Goal: Use online tool/utility: Use online tool/utility

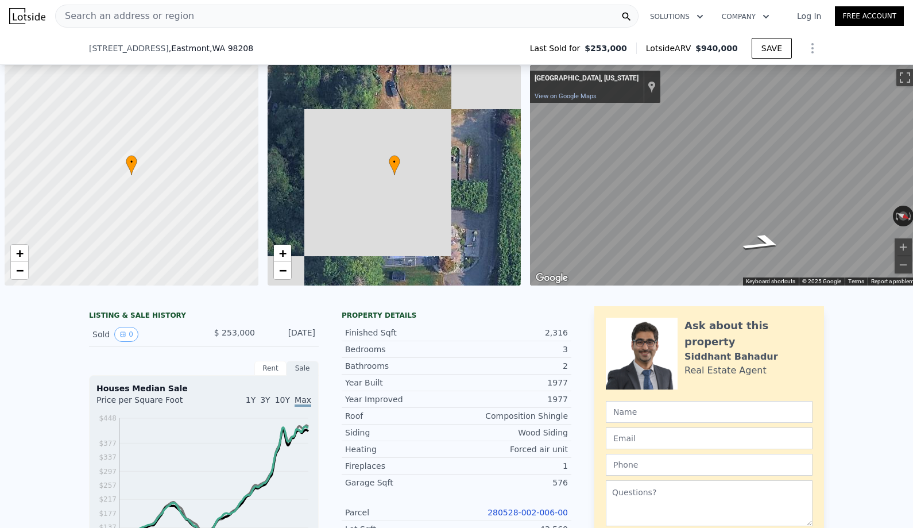
scroll to position [0, 5]
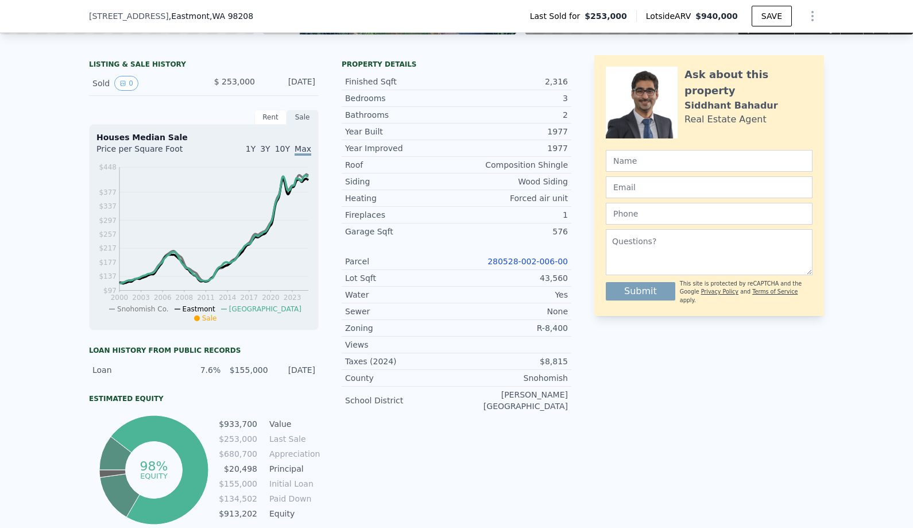
type input "6"
type input "$ 0"
type input "$ 595,833"
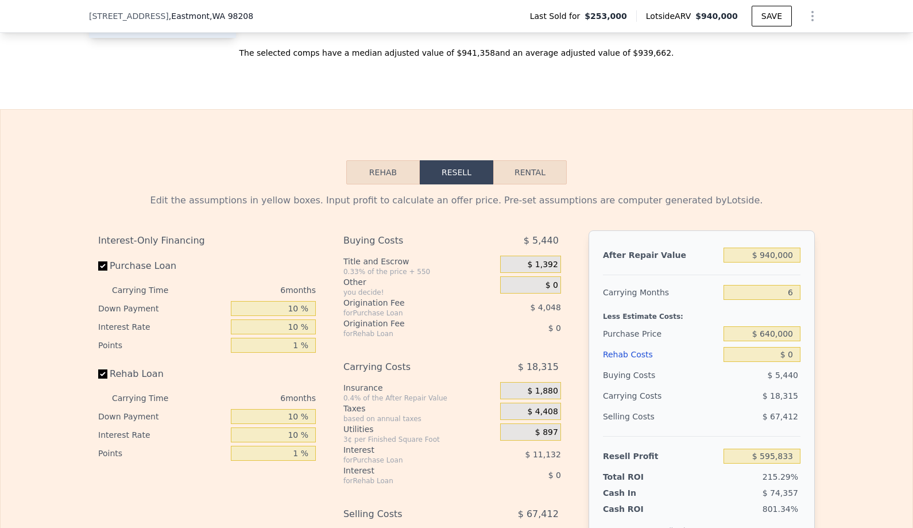
scroll to position [1599, 0]
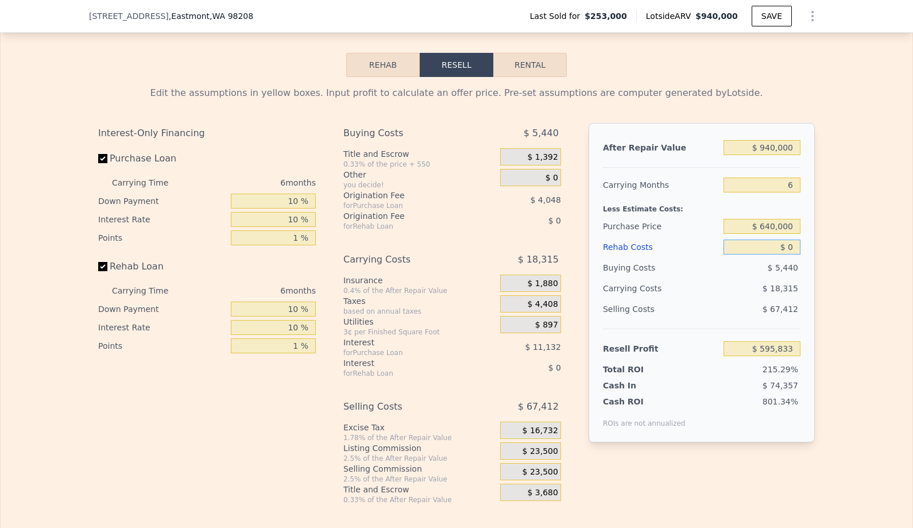
click at [796, 245] on input "$ 0" at bounding box center [761, 246] width 77 height 15
type input "$ 1"
type input "$ 595,832"
type input "$ 100"
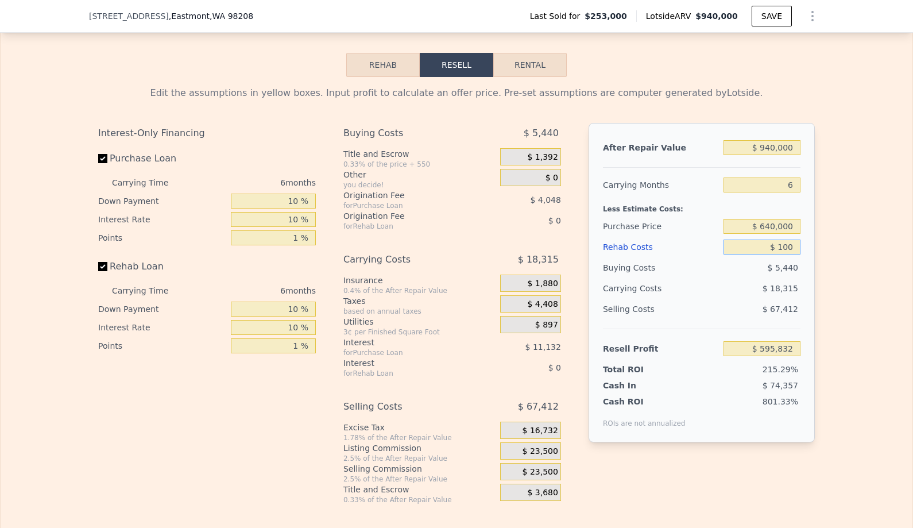
type input "$ 595,725"
type input "$ 1,000"
type input "$ 594,775"
type input "$ 10,000"
type input "$ 585,235"
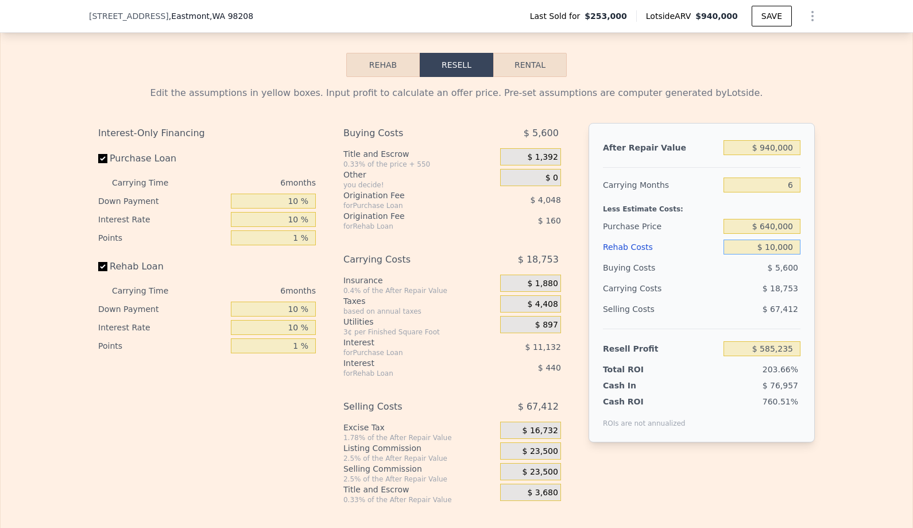
type input "$ 100,000"
click at [794, 228] on input "$ 640,000" at bounding box center [761, 226] width 77 height 15
type input "$ 78,326"
click at [824, 265] on div "Edit the assumptions in yellow boxes. Input profit to calculate an offer price.…" at bounding box center [457, 290] width 912 height 427
click at [542, 454] on span "$ 23,500" at bounding box center [540, 451] width 36 height 10
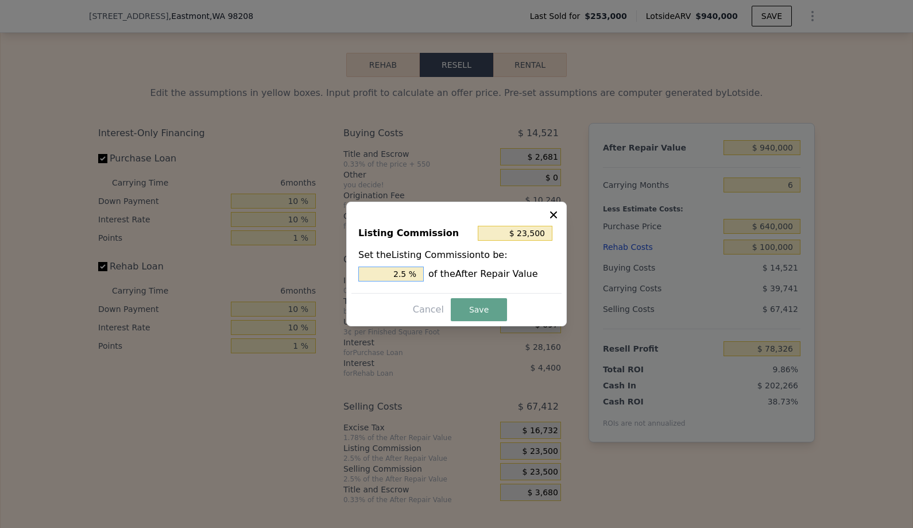
drag, startPoint x: 381, startPoint y: 276, endPoint x: 502, endPoint y: 274, distance: 121.1
click at [503, 276] on div "2.5 % of the After Repair Value" at bounding box center [456, 273] width 196 height 15
type input "$ 9,400"
type input "1 %"
click at [465, 317] on button "Save" at bounding box center [479, 309] width 56 height 23
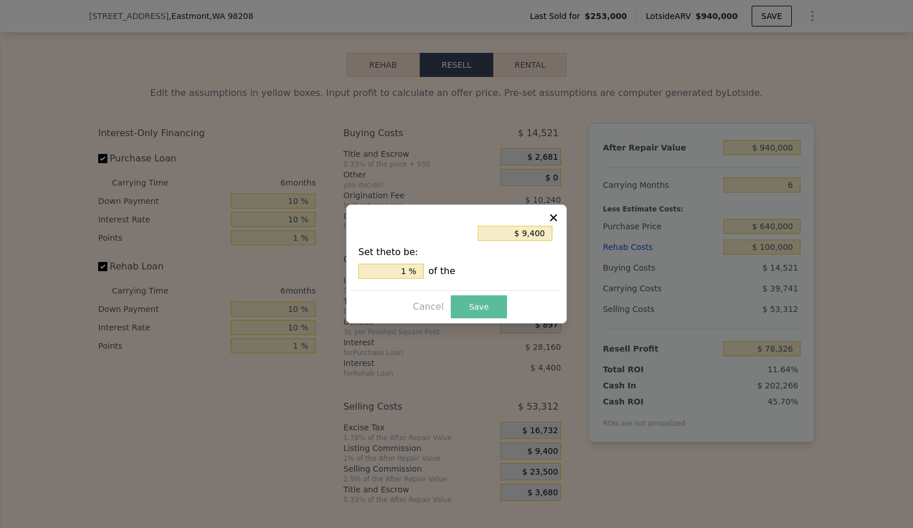
type input "$ 92,426"
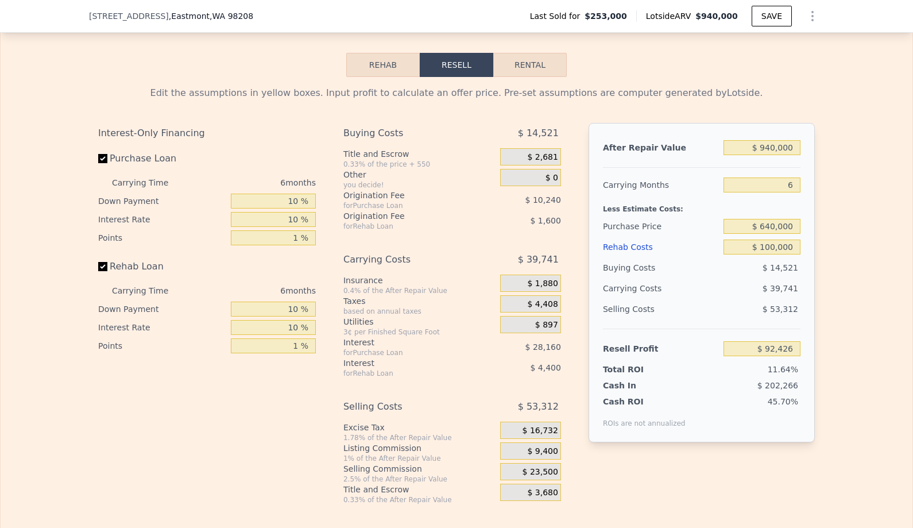
click at [798, 155] on div "$ 940,000" at bounding box center [761, 147] width 77 height 21
click at [794, 151] on input "$ 940,000" at bounding box center [761, 147] width 77 height 15
type input "$ 1"
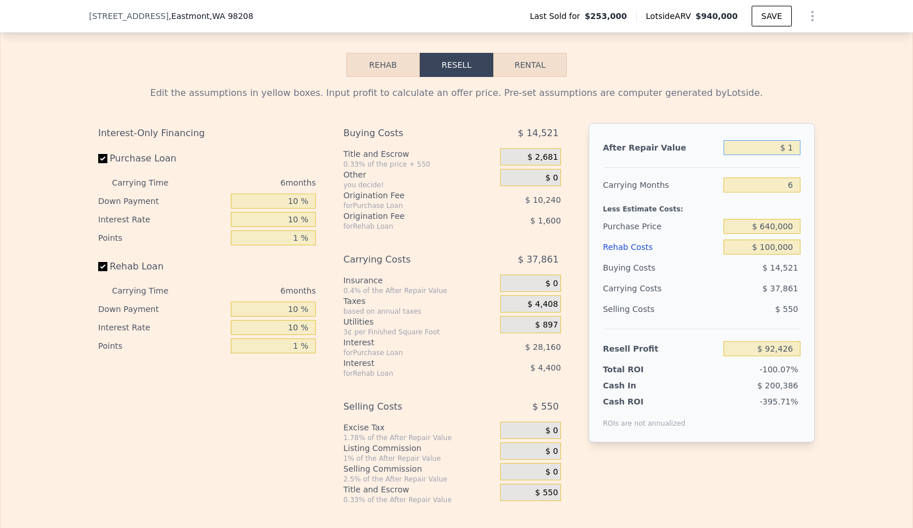
type input "-$ 792,931"
type input "$ 100"
type input "-$ 792,922"
type input "$ 1,000"
type input "-$ 791,990"
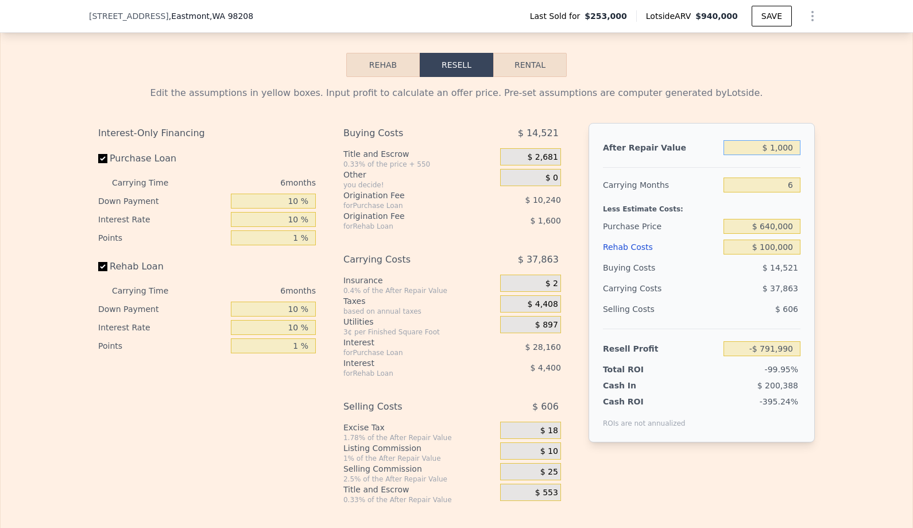
type input "$ 10,000"
type input "-$ 783,513"
type input "$ 100,000"
type input "-$ 698,745"
type input "$ 1,000,000"
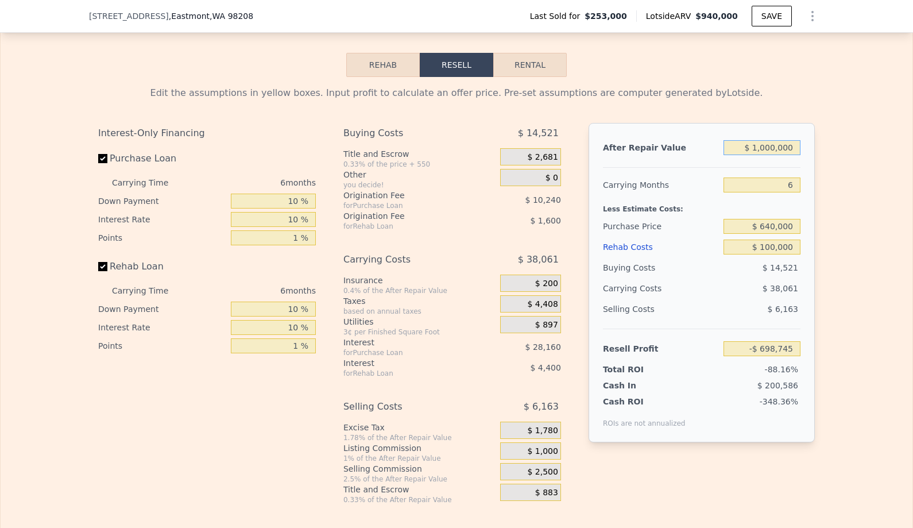
type input "$ 148,938"
click at [835, 177] on div "Edit the assumptions in yellow boxes. Input profit to calculate an offer price.…" at bounding box center [457, 290] width 912 height 427
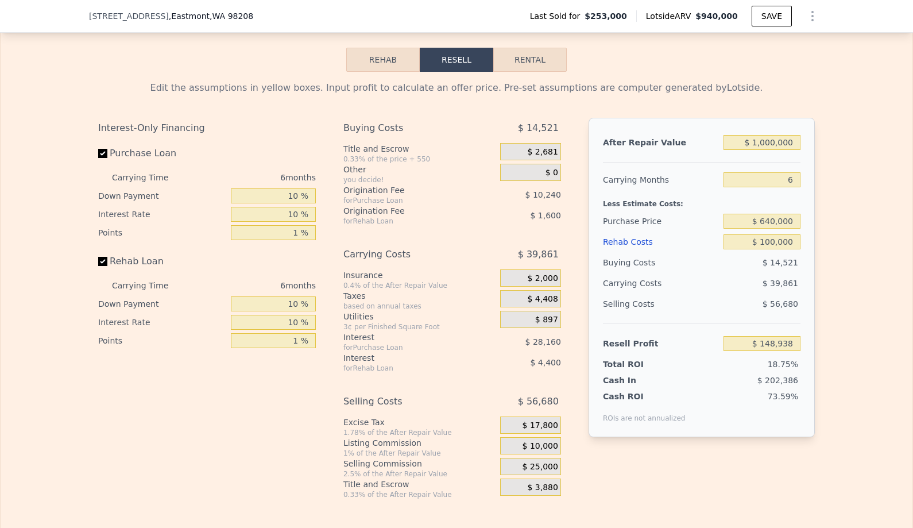
scroll to position [1601, 0]
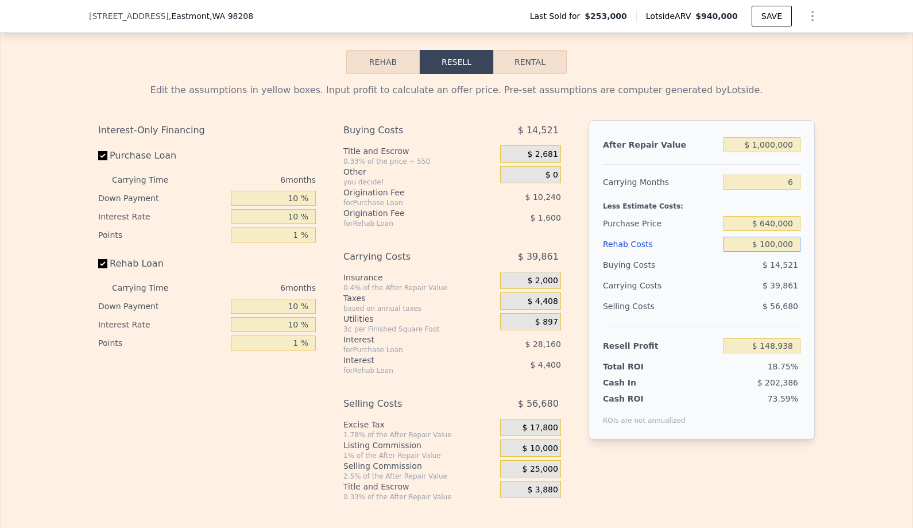
click at [777, 246] on input "$ 100,000" at bounding box center [761, 243] width 77 height 15
type input "$ 10,000"
type input "$ 244,338"
type input "$ 1,050,000"
type input "-$ 858,064"
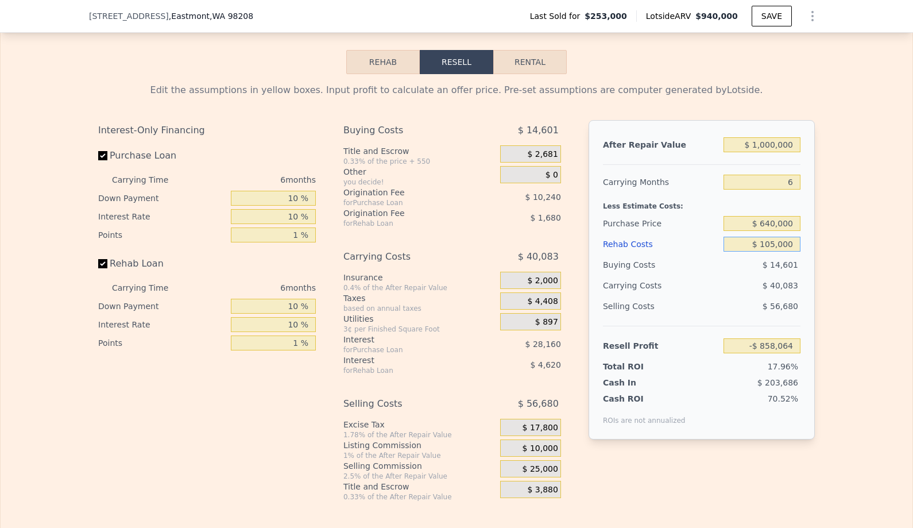
type input "$ 10,000"
type input "$ 244,338"
type input "$ 1,000"
type input "$ 253,878"
type input "$ 150,000"
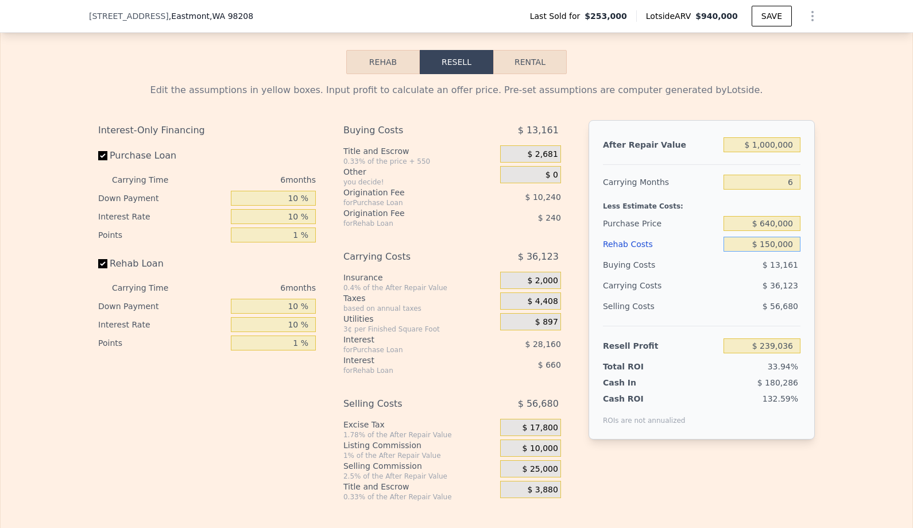
type input "$ 95,936"
type input "$ 150,000"
click at [866, 249] on div "Edit the assumptions in yellow boxes. Input profit to calculate an offer price.…" at bounding box center [457, 287] width 912 height 427
click at [766, 145] on input "$ 1,000,000" at bounding box center [761, 144] width 77 height 15
type input "$ 1,100,000"
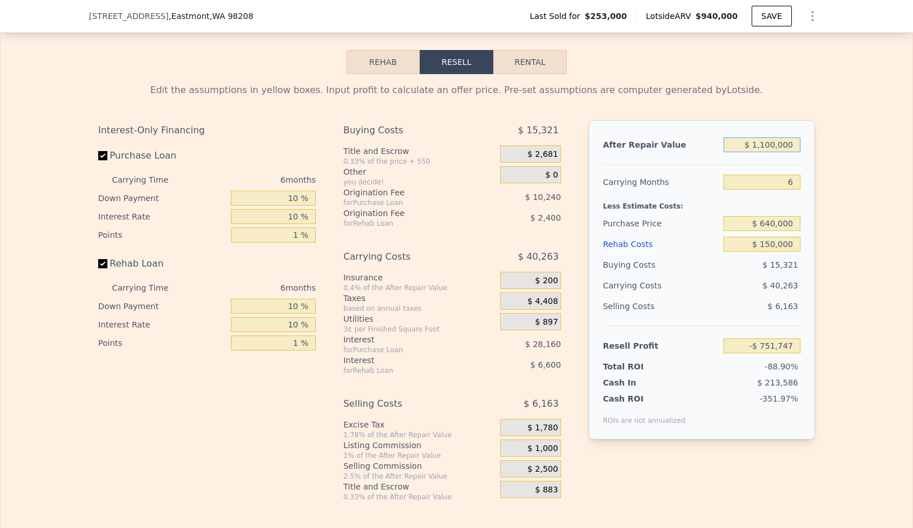
type input "$ 190,123"
click at [854, 203] on div "Edit the assumptions in yellow boxes. Input profit to calculate an offer price.…" at bounding box center [457, 287] width 912 height 427
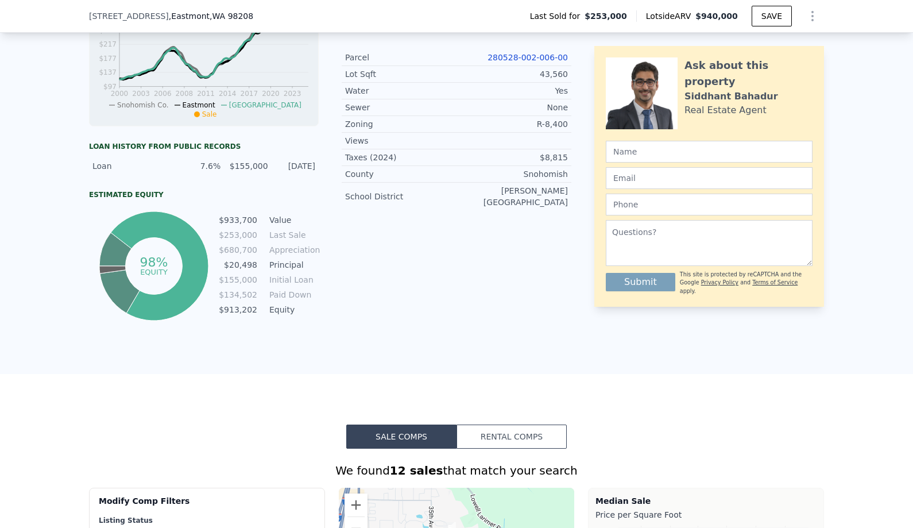
scroll to position [342, 0]
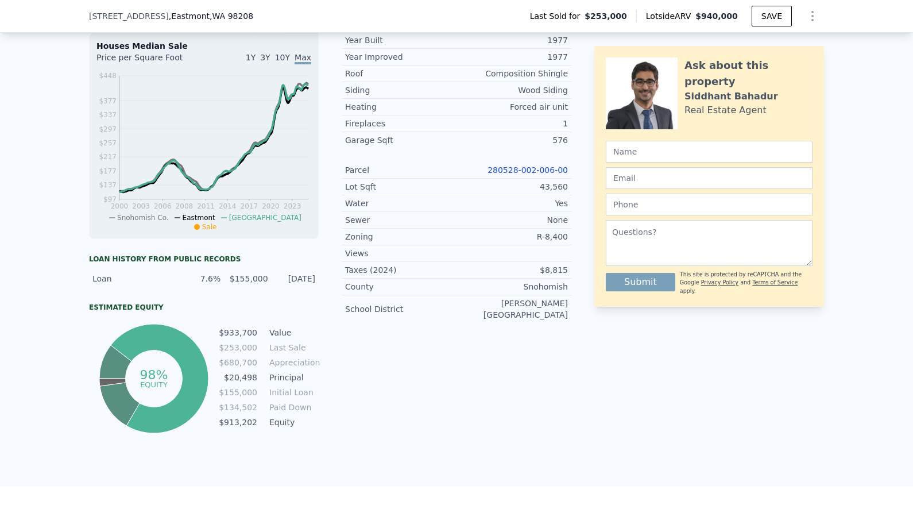
type input "$ 940,000"
type input "$ 0"
type input "$ 595,833"
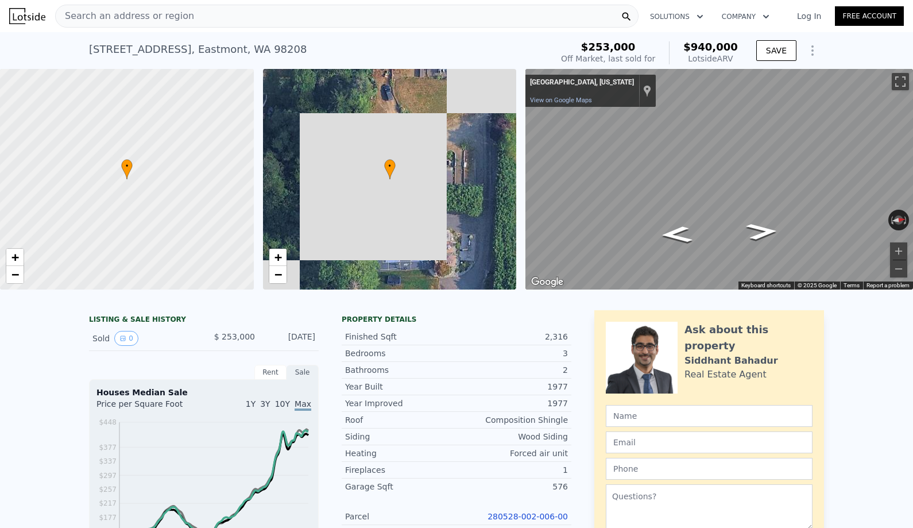
scroll to position [0, 0]
click at [491, 215] on div "• + − • + − ← Move left → Move right ↑ Move up ↓ Move down + Zoom in - Zoom out…" at bounding box center [456, 179] width 913 height 220
click at [146, 49] on div "3924 116th St SE , Eastmont , WA 98208" at bounding box center [198, 49] width 218 height 16
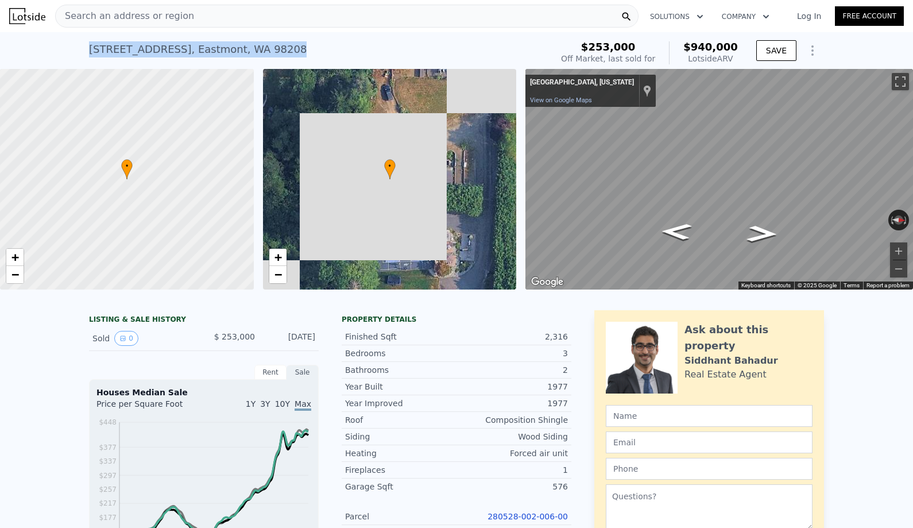
copy div "3924 116th St SE , Eastmont , WA 98208 Sold Jun 1997 for $253k (~ARV $940k )"
click at [280, 278] on span "−" at bounding box center [277, 274] width 7 height 14
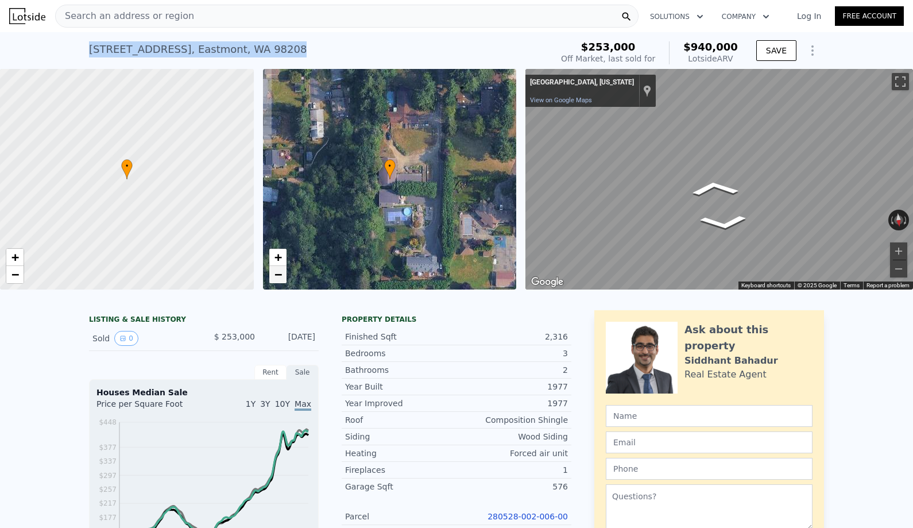
click at [280, 278] on span "−" at bounding box center [277, 274] width 7 height 14
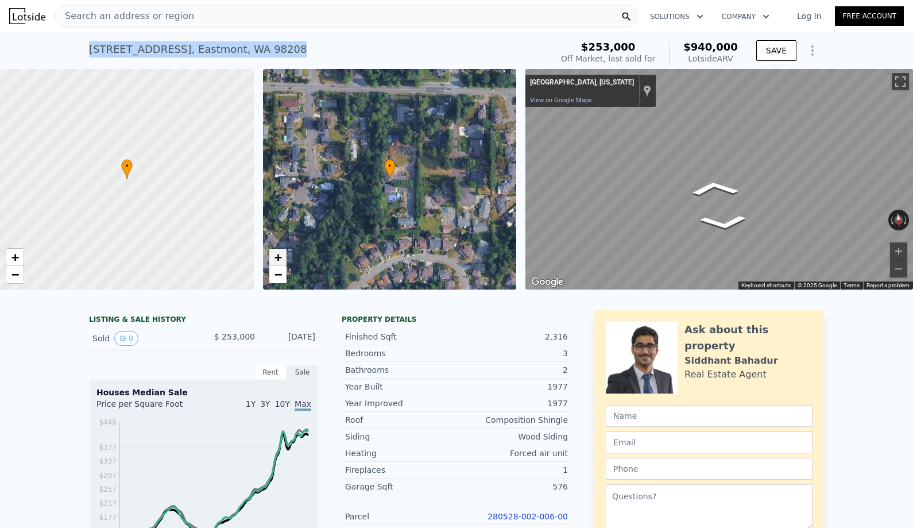
click at [280, 253] on span "+" at bounding box center [277, 257] width 7 height 14
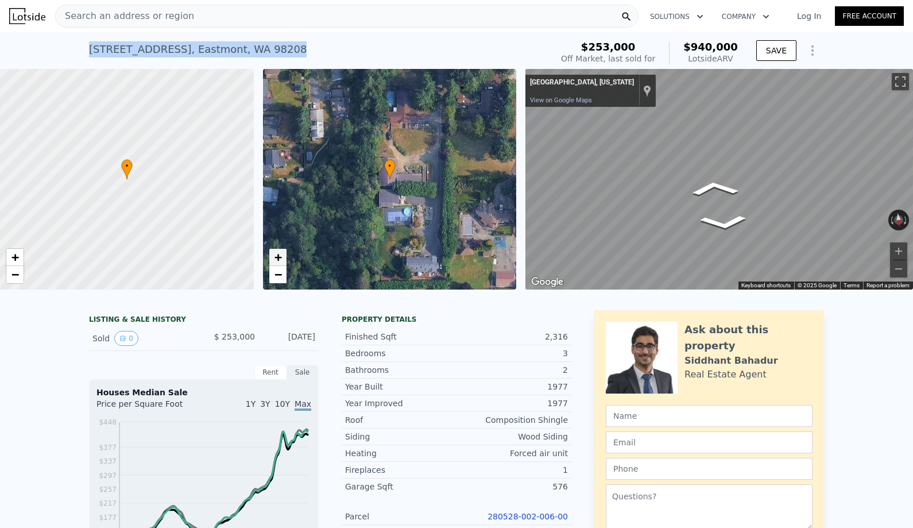
click at [280, 253] on span "+" at bounding box center [277, 257] width 7 height 14
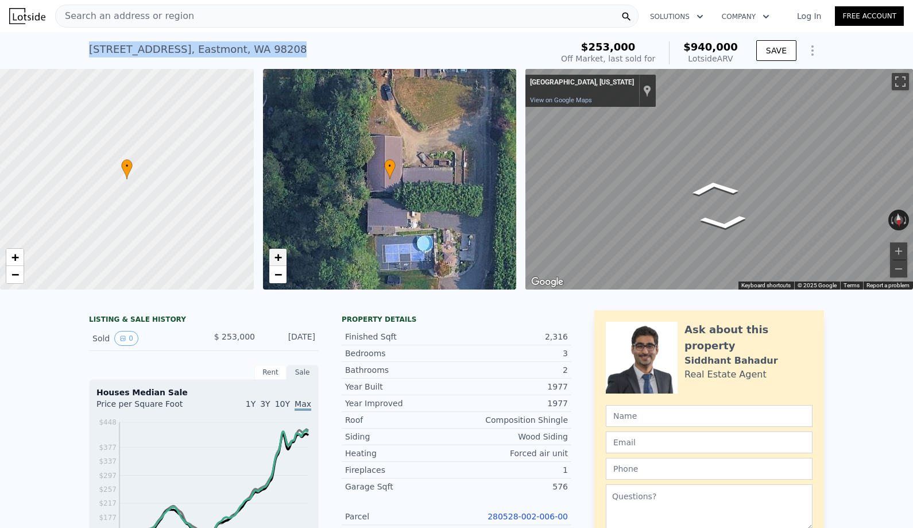
click at [280, 253] on span "+" at bounding box center [277, 257] width 7 height 14
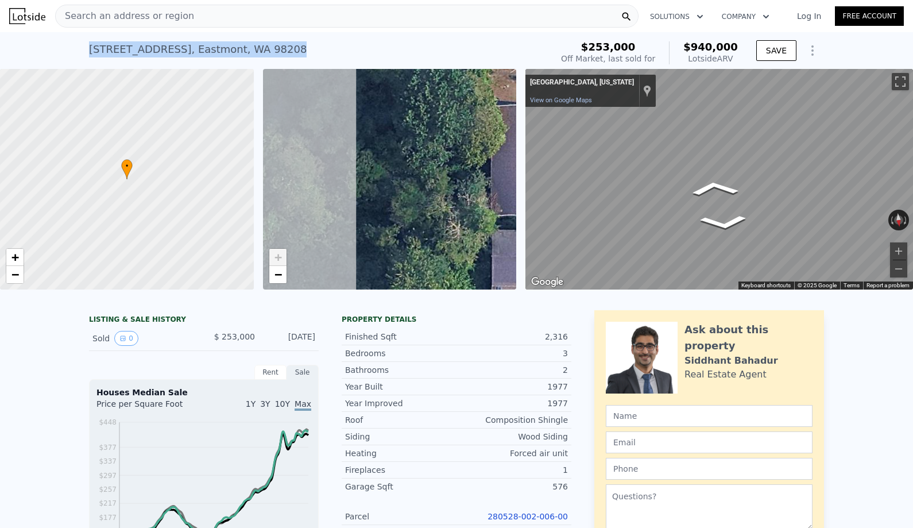
drag, startPoint x: 342, startPoint y: 228, endPoint x: 477, endPoint y: 239, distance: 135.9
click at [481, 239] on div "• + −" at bounding box center [390, 179] width 254 height 220
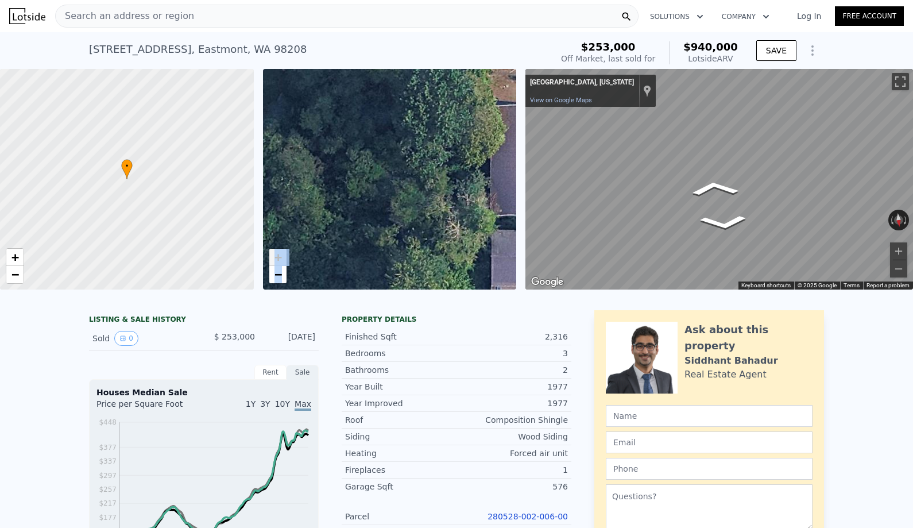
drag, startPoint x: 517, startPoint y: 183, endPoint x: 391, endPoint y: 186, distance: 125.8
click at [391, 186] on div "• + − • + − ← Move left → Move right ↑ Move up ↓ Move down + Zoom in - Zoom out…" at bounding box center [456, 179] width 913 height 220
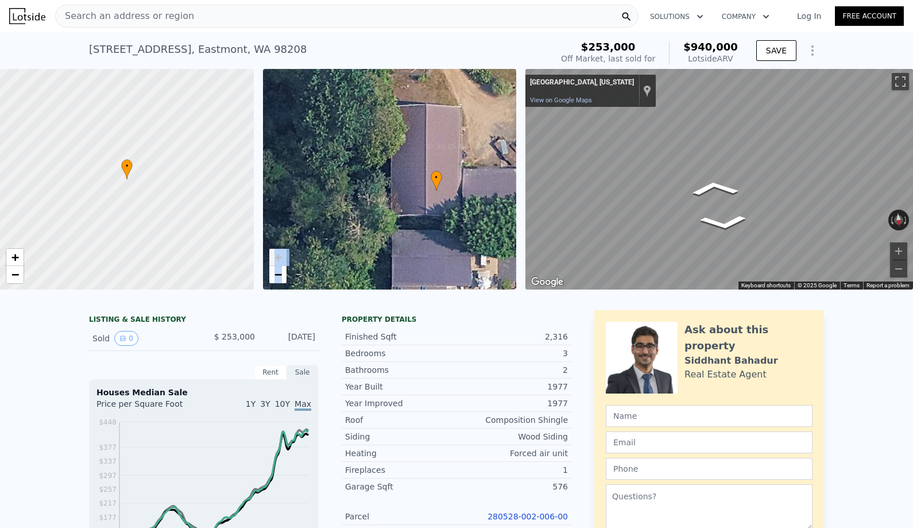
drag, startPoint x: 416, startPoint y: 181, endPoint x: 313, endPoint y: 181, distance: 102.2
click at [313, 181] on div "• + −" at bounding box center [390, 179] width 254 height 220
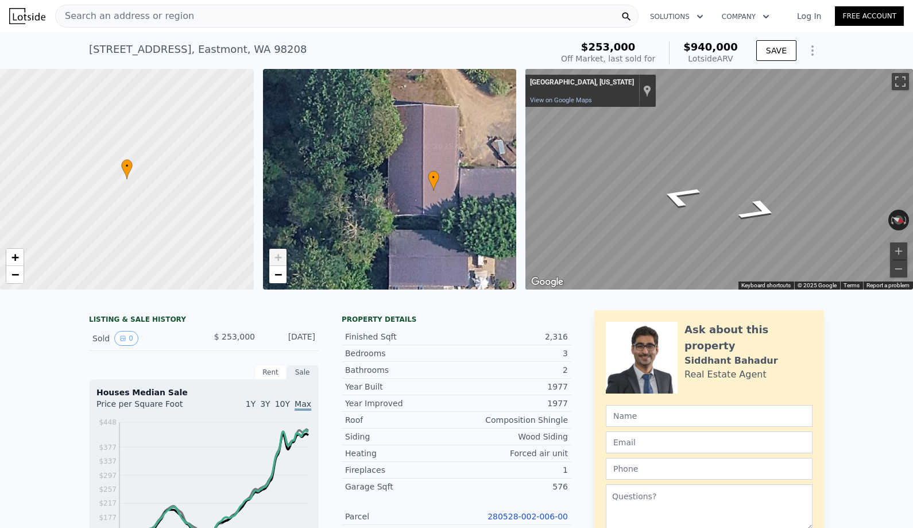
click at [257, 48] on div "3924 116th St SE , Eastmont , WA 98208" at bounding box center [198, 49] width 218 height 16
copy div "3924 116th St SE , Eastmont , WA 98208 Sold Jun 1997 for $253k (~ARV $940k )"
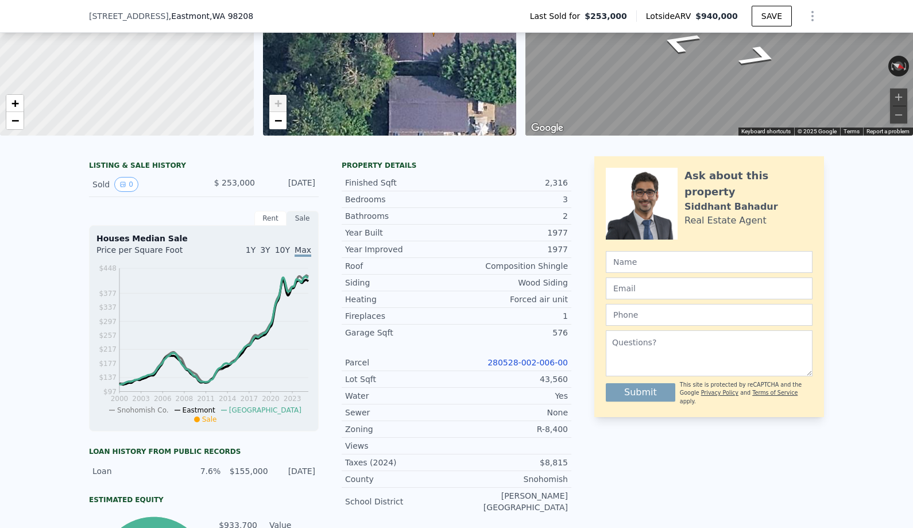
scroll to position [188, 0]
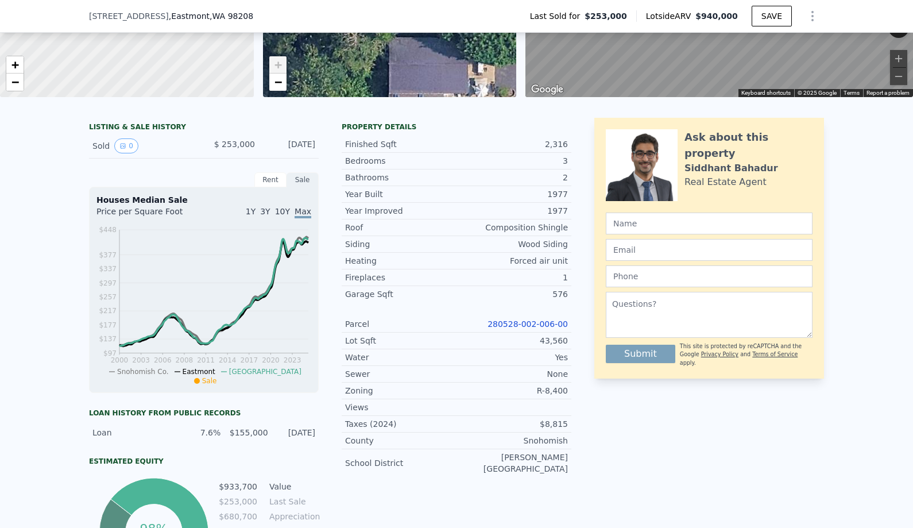
click at [552, 323] on link "280528-002-006-00" at bounding box center [527, 323] width 80 height 9
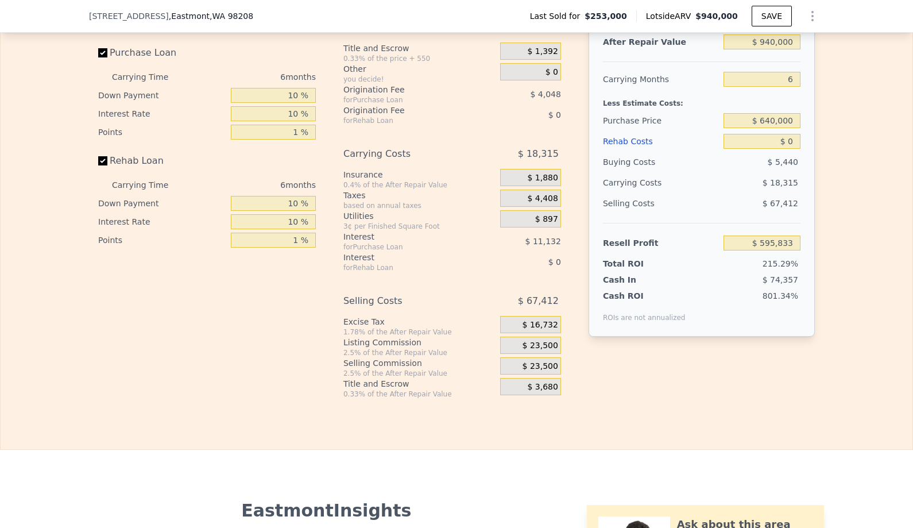
scroll to position [1580, 0]
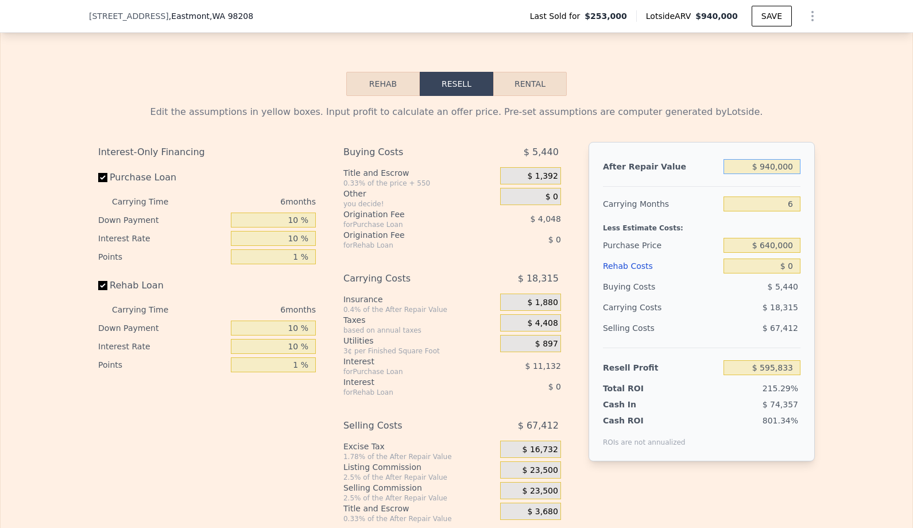
click at [790, 168] on input "$ 940,000" at bounding box center [761, 166] width 77 height 15
type input "$ 8"
type input "-$ 275,417"
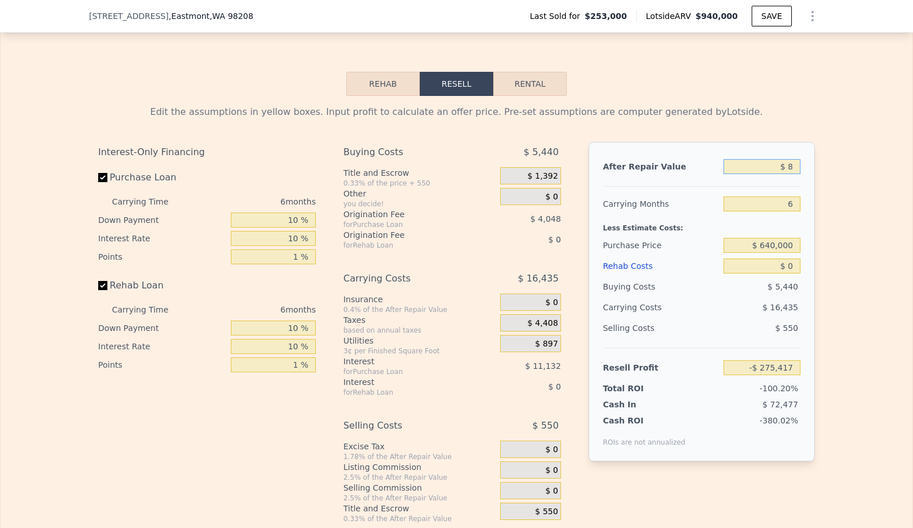
type input "$ 82"
type input "-$ 275,348"
type input "$ 826"
type input "-$ 274,661"
type input "$ 8,260"
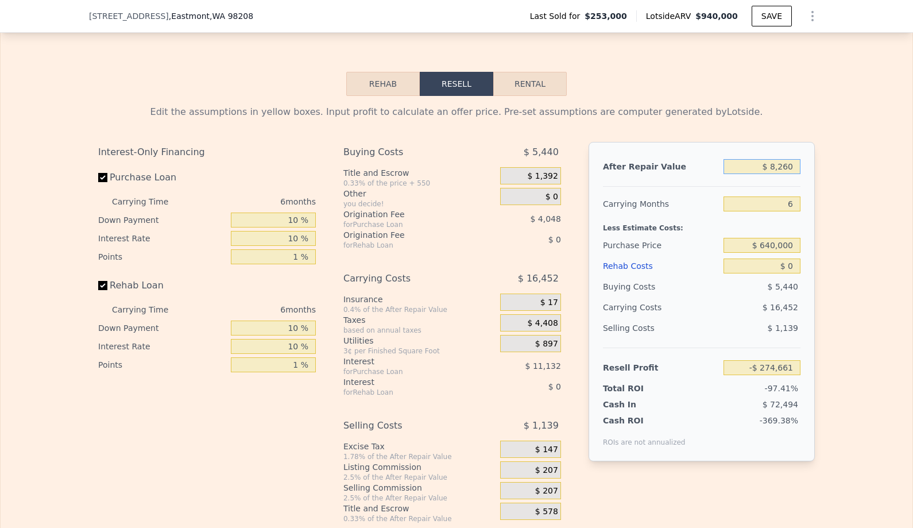
type input "-$ 267,771"
type input "$ 82,600"
type input "-$ 198,865"
type input "$ 826,000"
type input "$ 490,169"
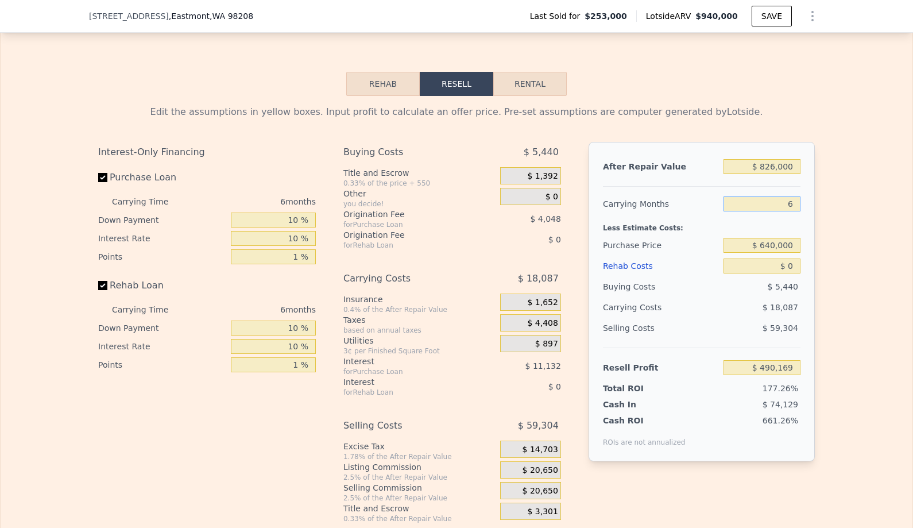
click at [797, 200] on input "6" at bounding box center [761, 203] width 77 height 15
type input "4"
type input "$ 496,199"
type input "4"
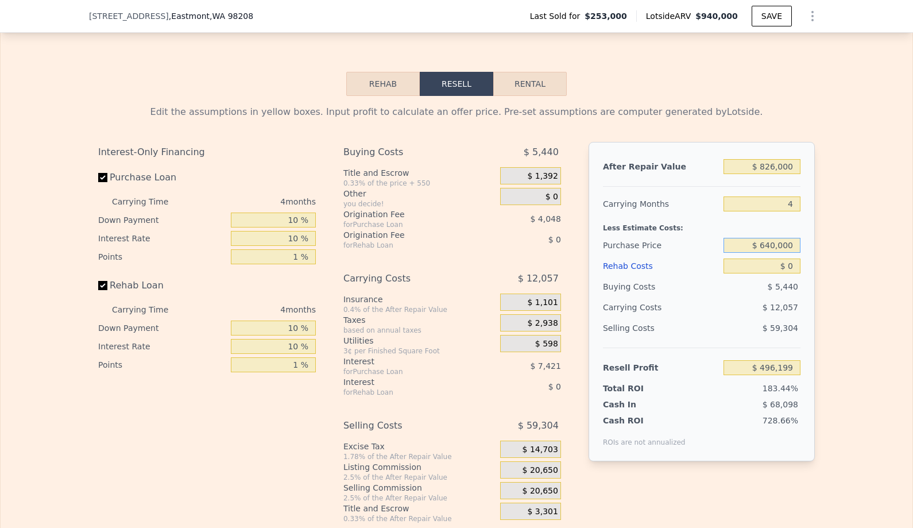
click at [796, 244] on input "$ 640,000" at bounding box center [761, 245] width 77 height 15
click at [792, 264] on input "$ 0" at bounding box center [761, 265] width 77 height 15
type input "$ 90,366"
click at [792, 264] on input "$ 0" at bounding box center [761, 265] width 77 height 15
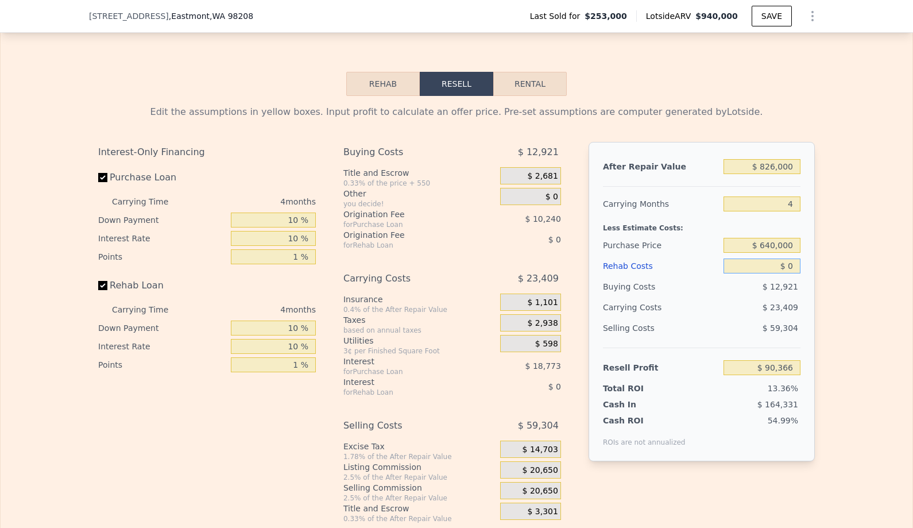
type input "$ 1"
type input "$ 90,365"
type input "$ 109"
type input "$ 90,251"
type input "$ 1,090"
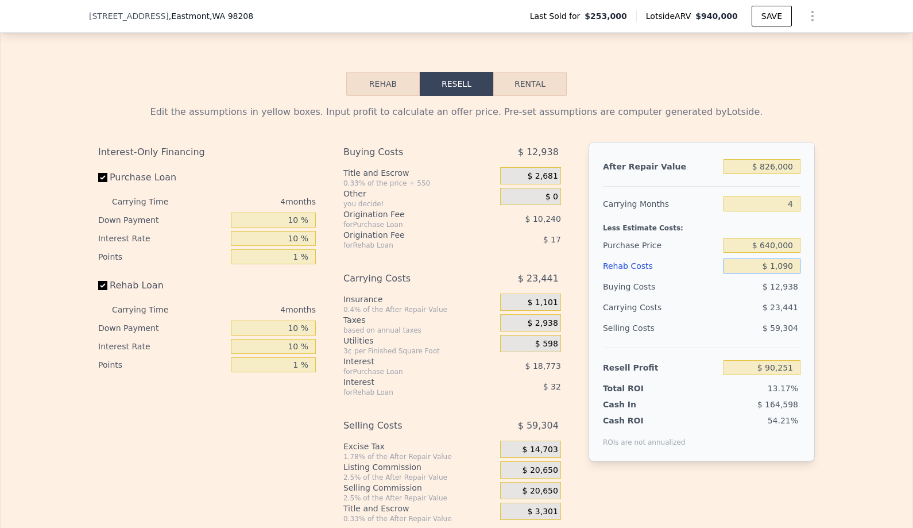
type input "$ 89,227"
type input "$ 10,900"
type input "$ 78,972"
type input "$ 109,000"
type input "-$ 23,574"
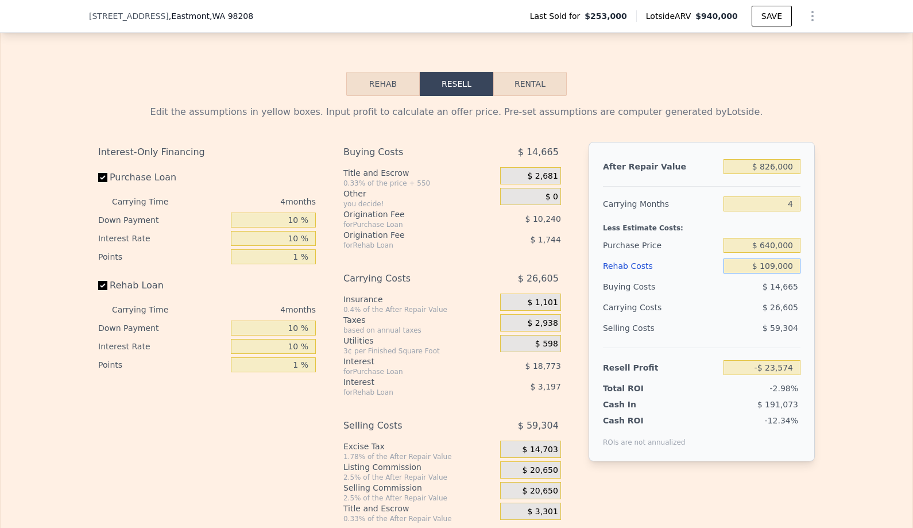
type input "$ 10,900"
type input "$ 78,972"
type input "$ 1,090"
type input "$ 89,227"
type input "$ 109"
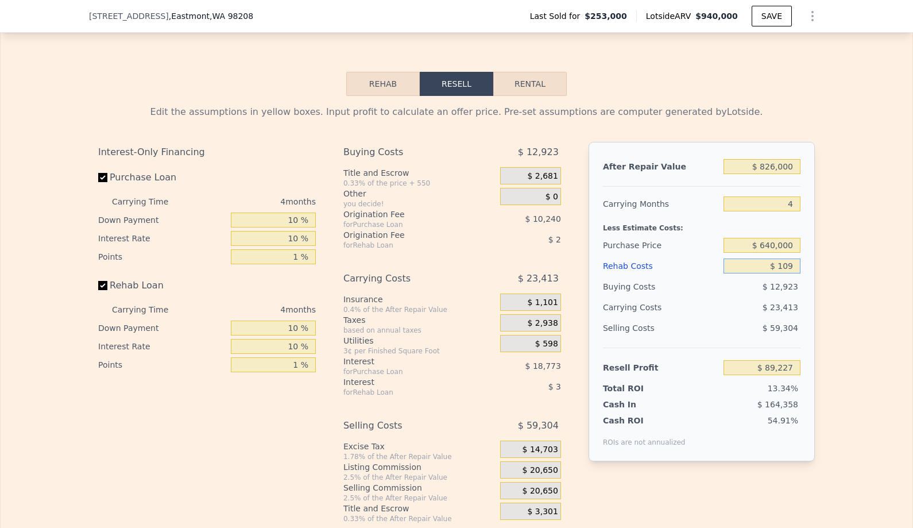
type input "$ 90,251"
type input "$ 10"
type input "$ 90,356"
type input "$ 1"
type input "$ 90,365"
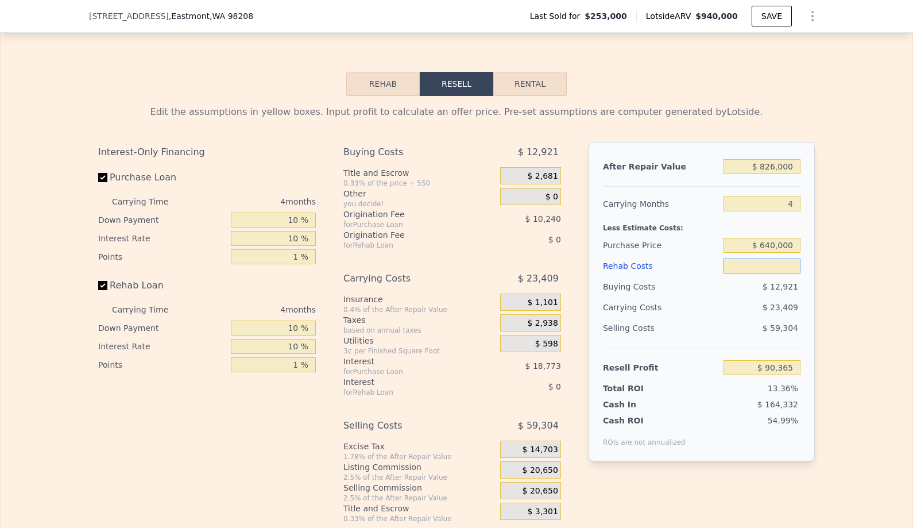
type input "$ 9"
type input "$ 90,357"
type input "$ 95"
type input "$ 90,265"
type input "$ 950"
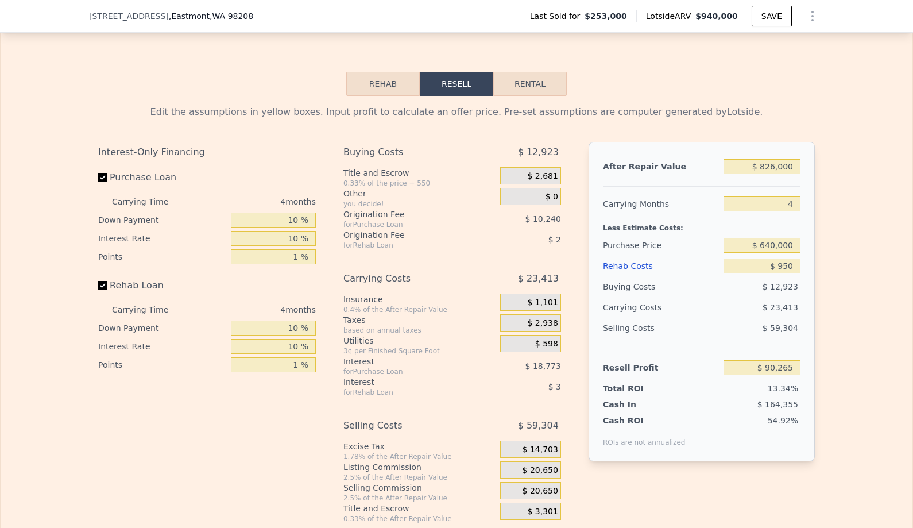
type input "$ 89,373"
type input "$ 9,500"
type input "$ 80,434"
type input "$ 95,000"
type input "-$ 8,942"
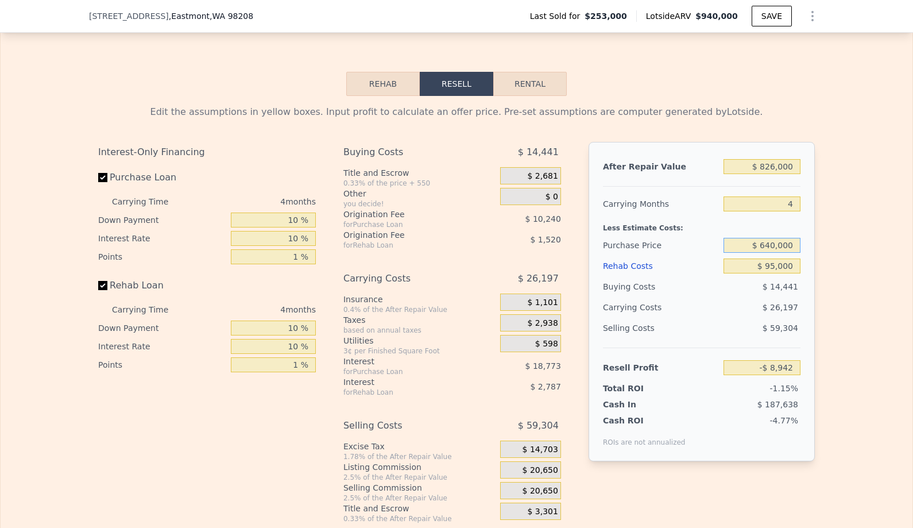
click at [793, 242] on input "$ 640,000" at bounding box center [761, 245] width 77 height 15
click at [795, 249] on input "$ 640,000" at bounding box center [761, 245] width 77 height 15
type input "$ 700,000"
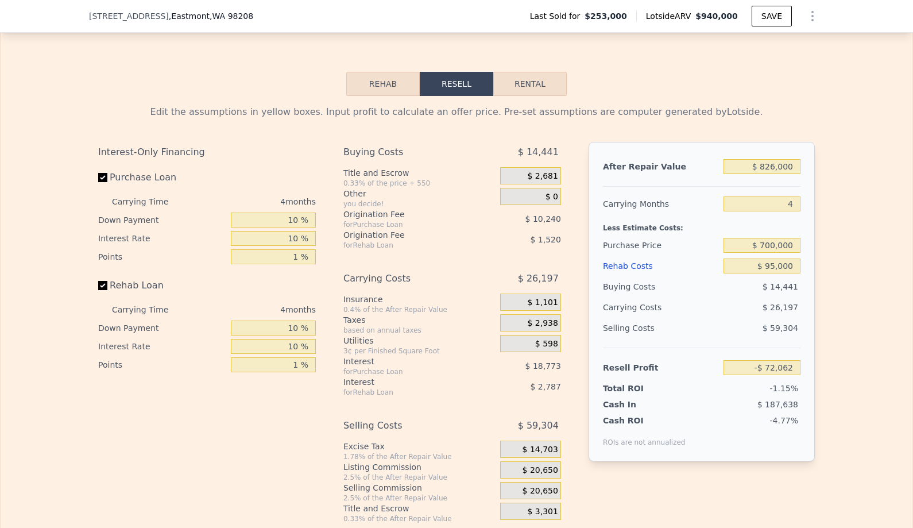
click at [790, 300] on div "$ 26,197" at bounding box center [739, 307] width 121 height 21
type input "-$ 71,862"
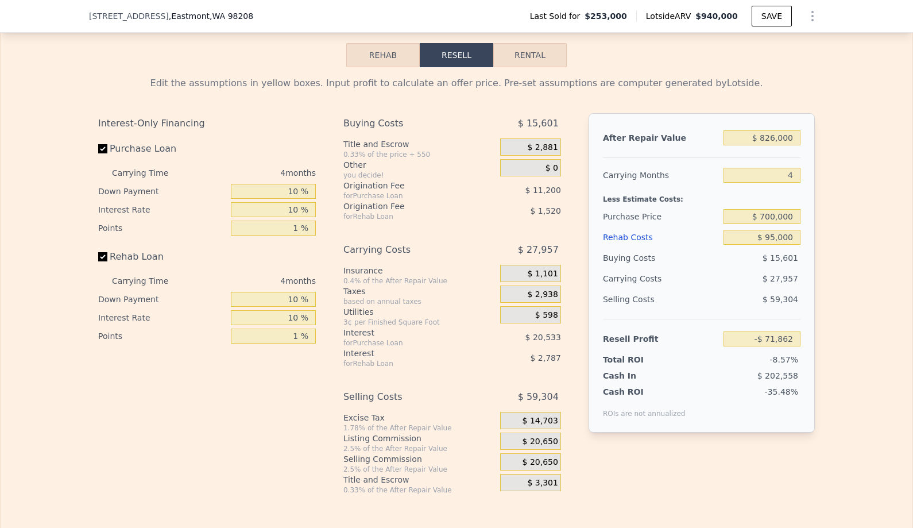
scroll to position [1609, 0]
click at [555, 440] on span "$ 20,650" at bounding box center [540, 441] width 36 height 10
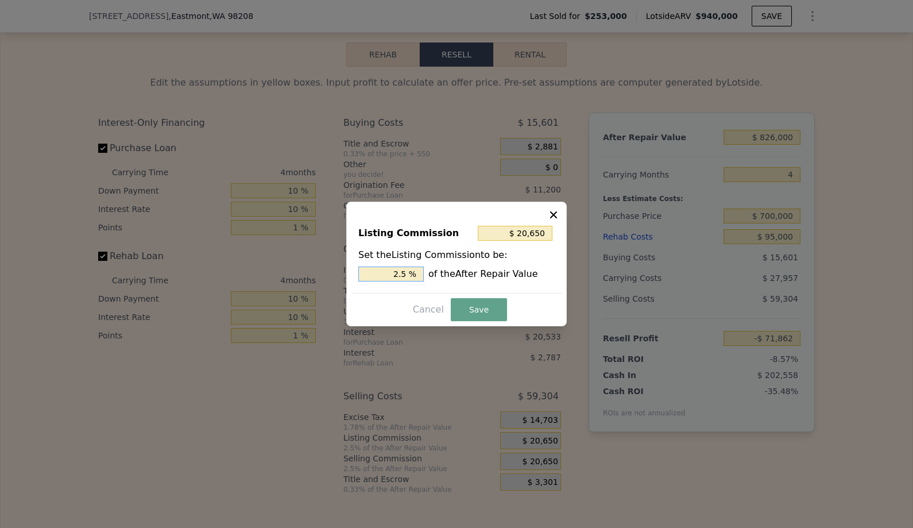
drag, startPoint x: 390, startPoint y: 272, endPoint x: 420, endPoint y: 272, distance: 29.8
click at [420, 272] on input "2.5 %" at bounding box center [390, 273] width 65 height 15
type input "$ 0"
type input "0 %"
type input "$ 16,520"
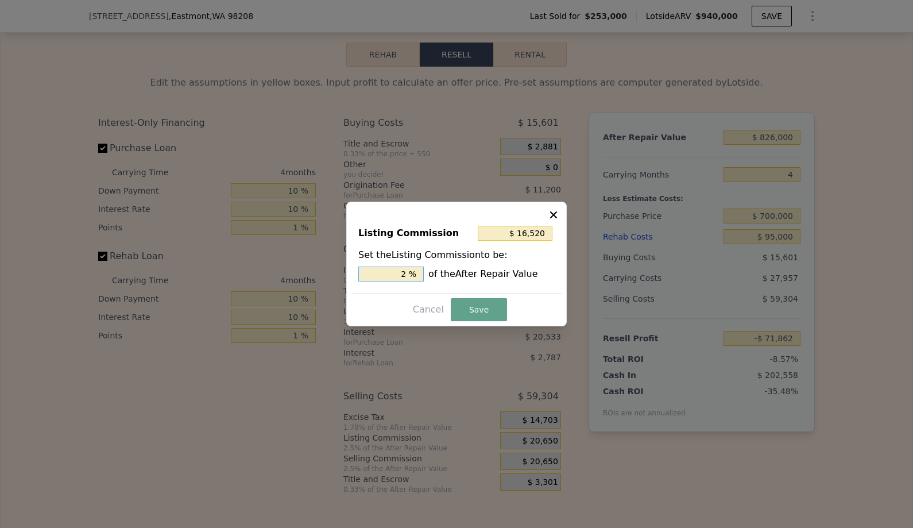
type input "2. %"
type input "$ 20,650"
type input "2.5 %"
click at [482, 308] on button "Save" at bounding box center [479, 309] width 56 height 23
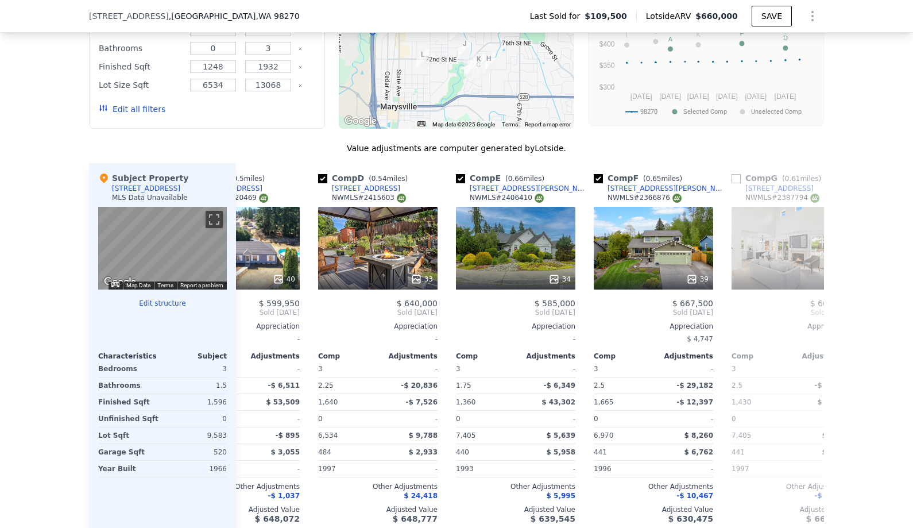
scroll to position [0, 359]
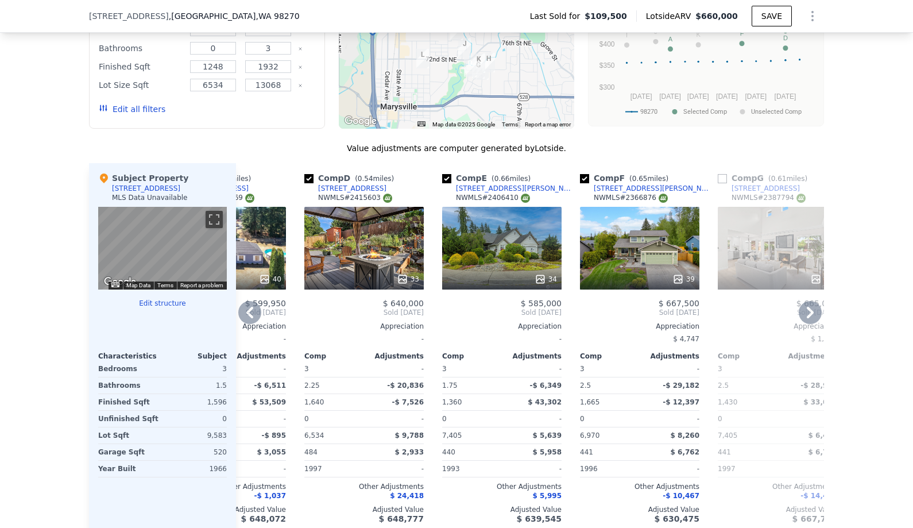
click at [364, 249] on div "33" at bounding box center [363, 248] width 119 height 83
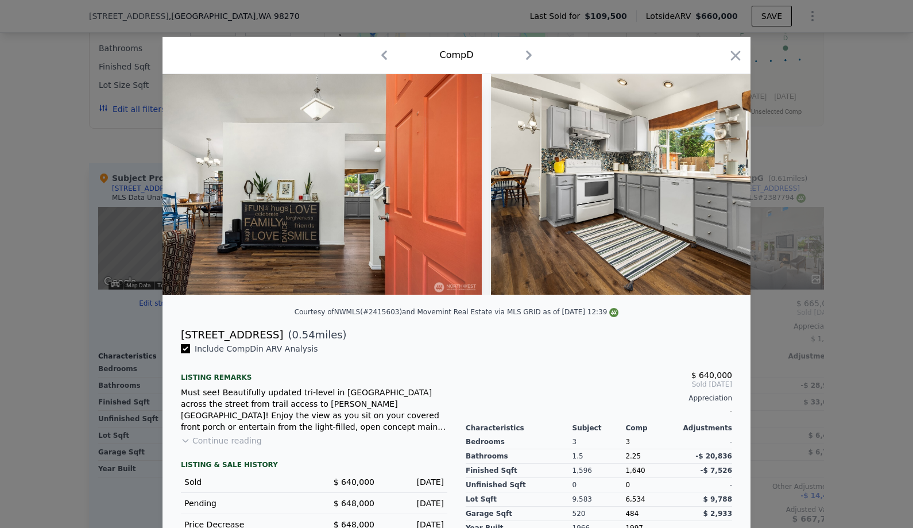
scroll to position [0, 1451]
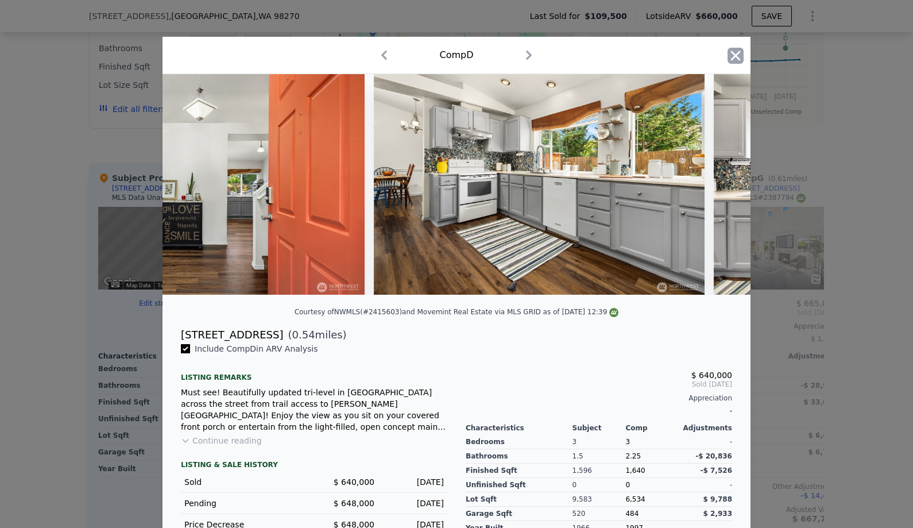
click at [737, 56] on icon "button" at bounding box center [735, 56] width 16 height 16
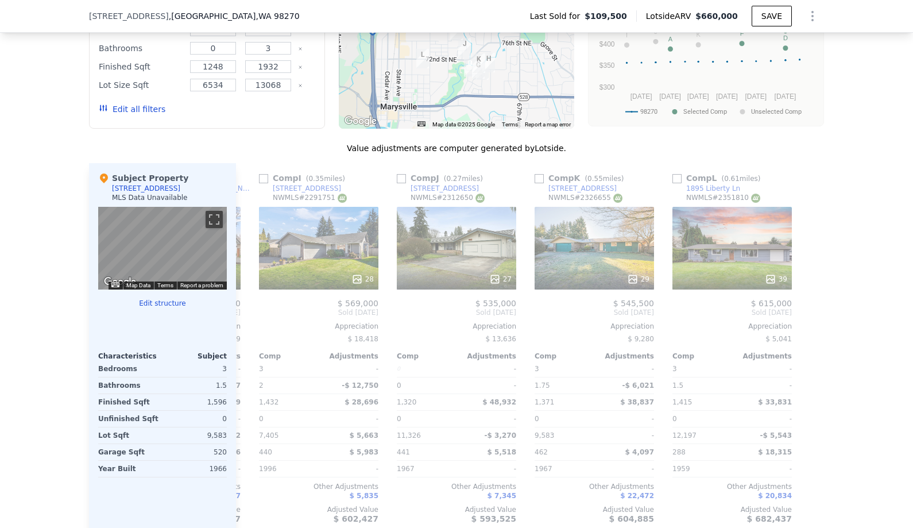
scroll to position [0, 1093]
click at [674, 177] on input "checkbox" at bounding box center [676, 178] width 9 height 9
checkbox input "true"
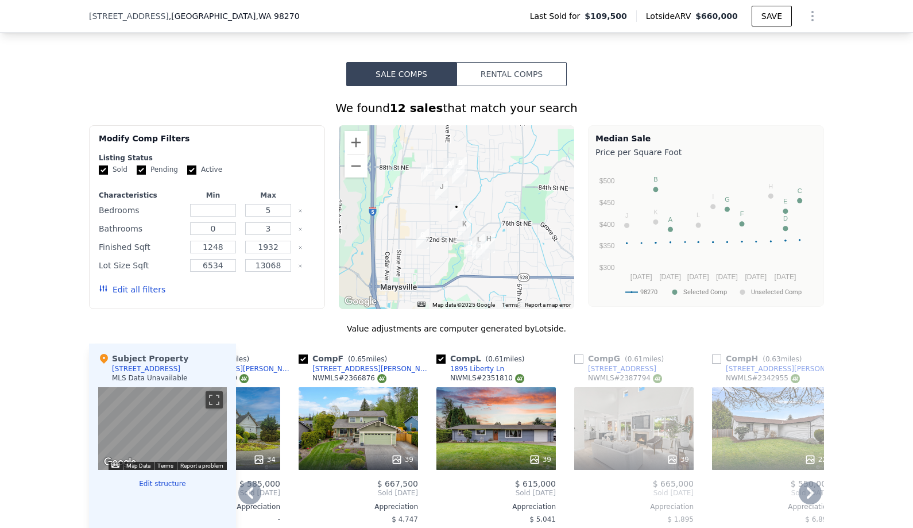
scroll to position [804, 0]
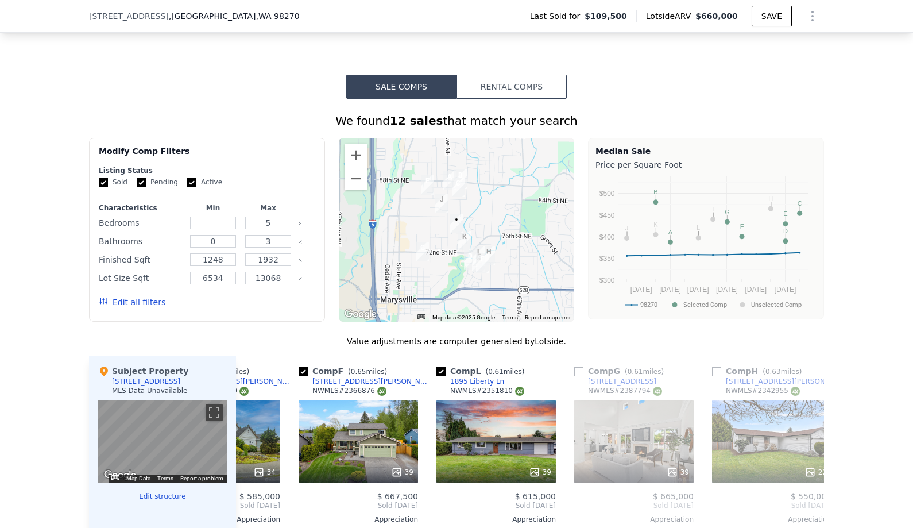
click at [124, 300] on button "Edit all filters" at bounding box center [132, 301] width 67 height 11
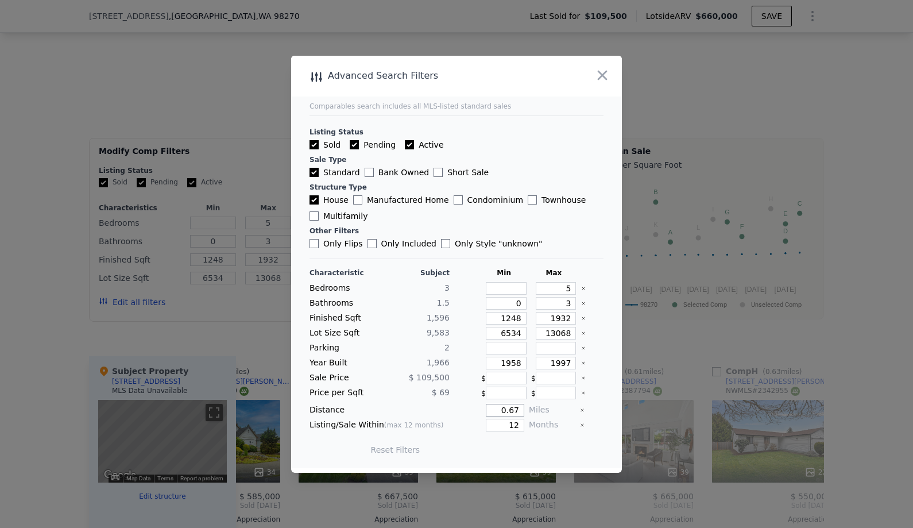
click at [501, 410] on input "0.67" at bounding box center [505, 410] width 38 height 13
type input "1"
click at [536, 449] on button "Update Search" at bounding box center [520, 449] width 87 height 16
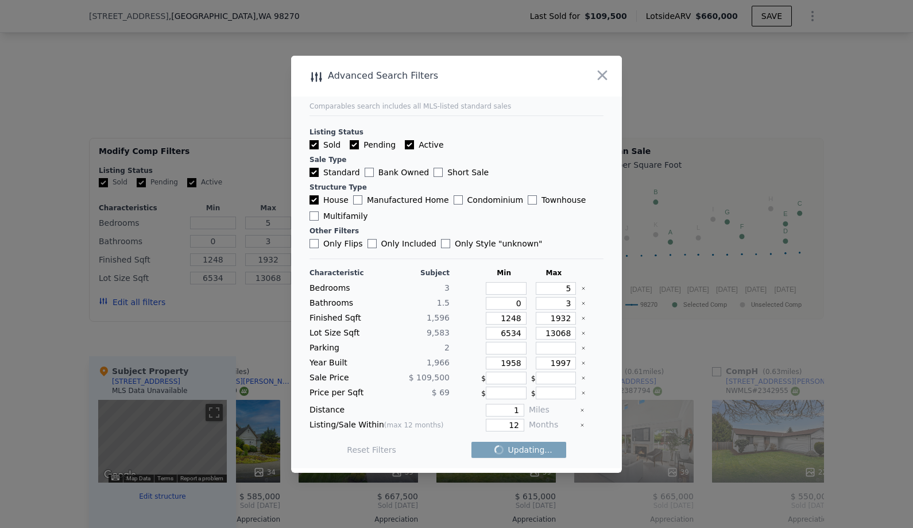
checkbox input "false"
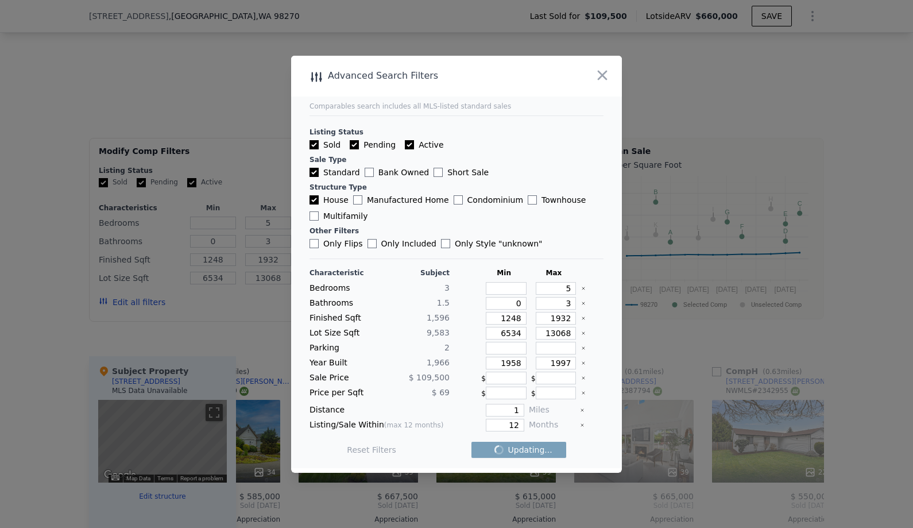
checkbox input "false"
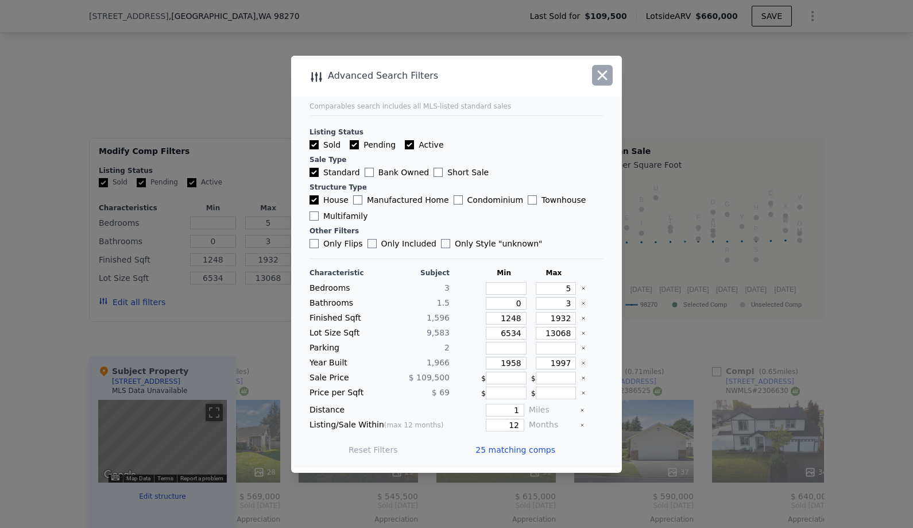
click at [593, 71] on button "button" at bounding box center [602, 75] width 21 height 21
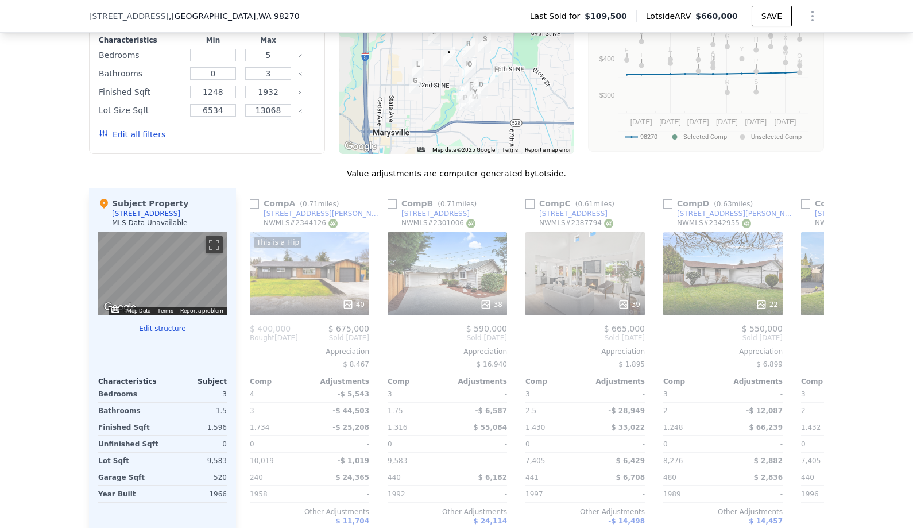
scroll to position [0, 0]
click at [257, 205] on input "checkbox" at bounding box center [254, 203] width 9 height 9
checkbox input "true"
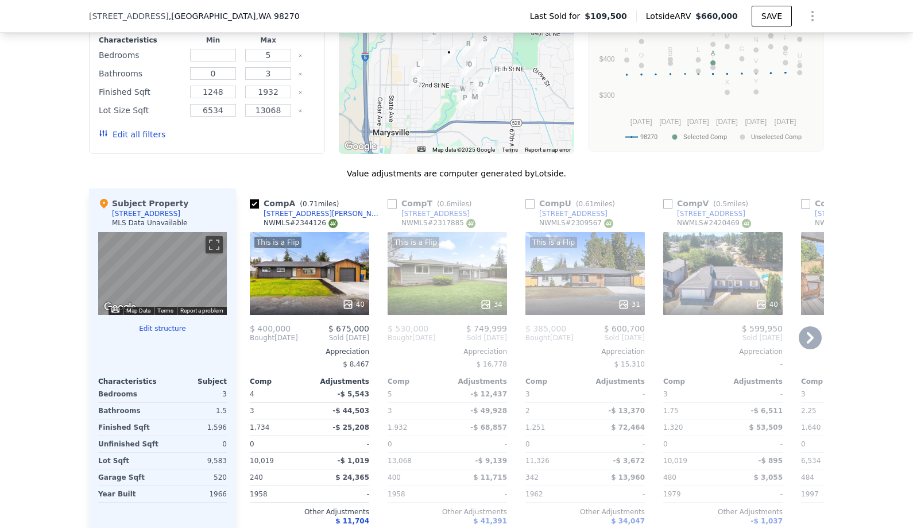
click at [293, 263] on div "This is a Flip 40" at bounding box center [309, 273] width 119 height 83
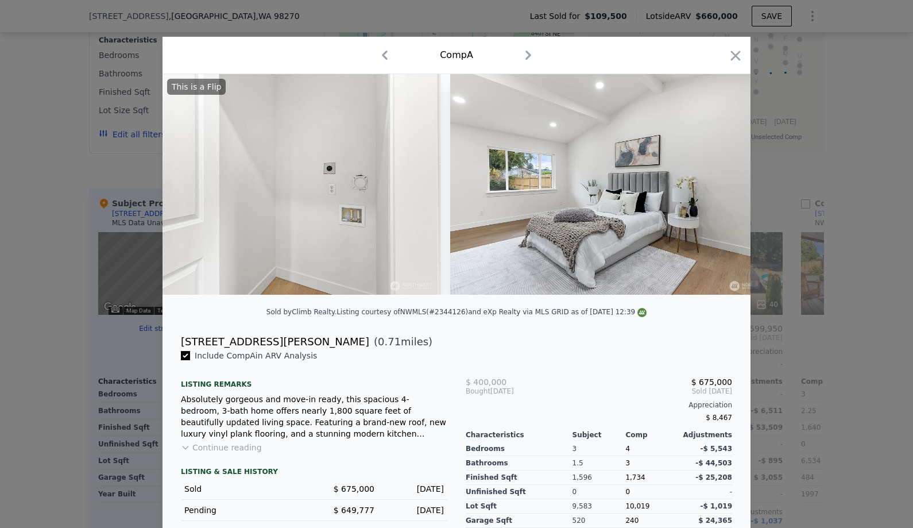
scroll to position [0, 10032]
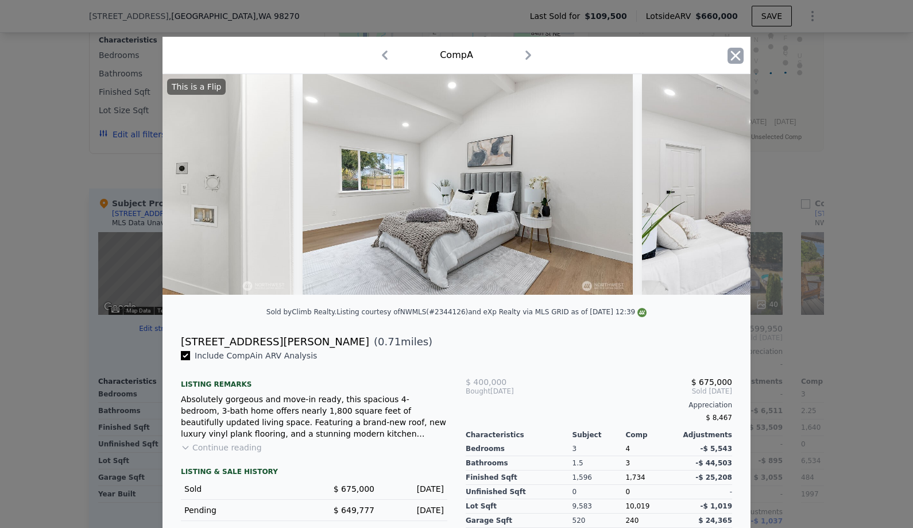
click at [731, 60] on icon "button" at bounding box center [736, 56] width 10 height 10
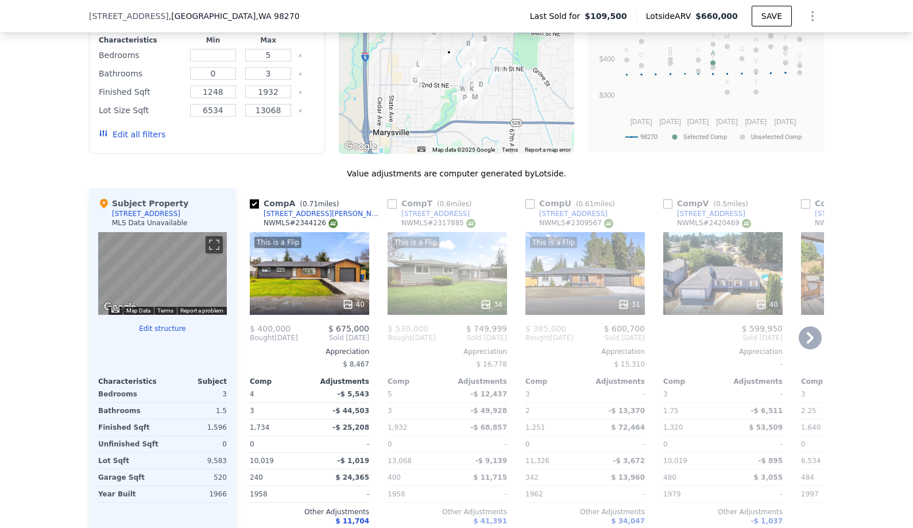
scroll to position [983, 0]
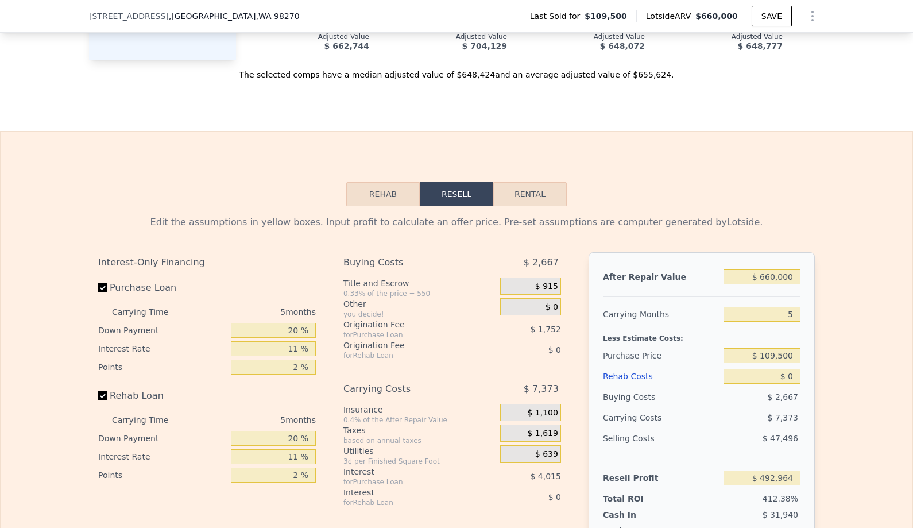
checkbox input "true"
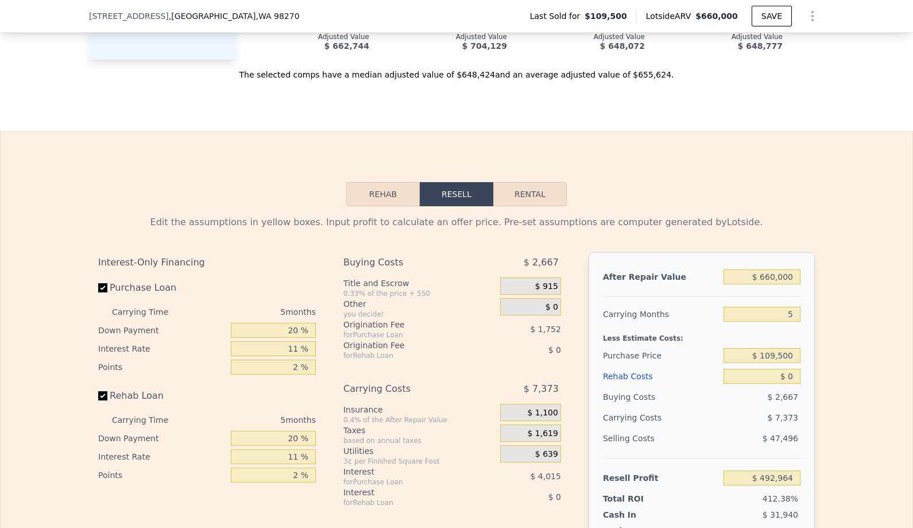
checkbox input "true"
click at [288, 327] on input "20 %" at bounding box center [273, 330] width 85 height 15
type input "1 %"
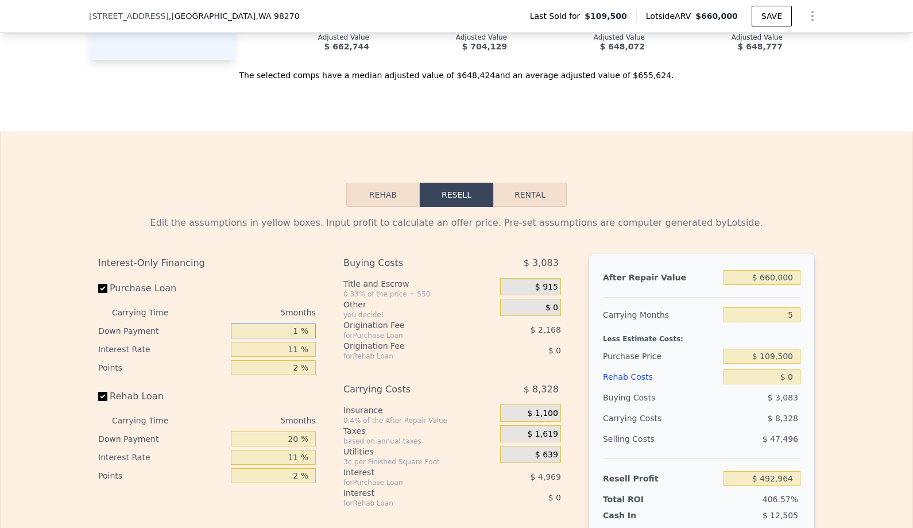
type input "$ 491,593"
type input "10 %"
type input "$ 492,245"
type input "1 %"
type input "$ 496,350"
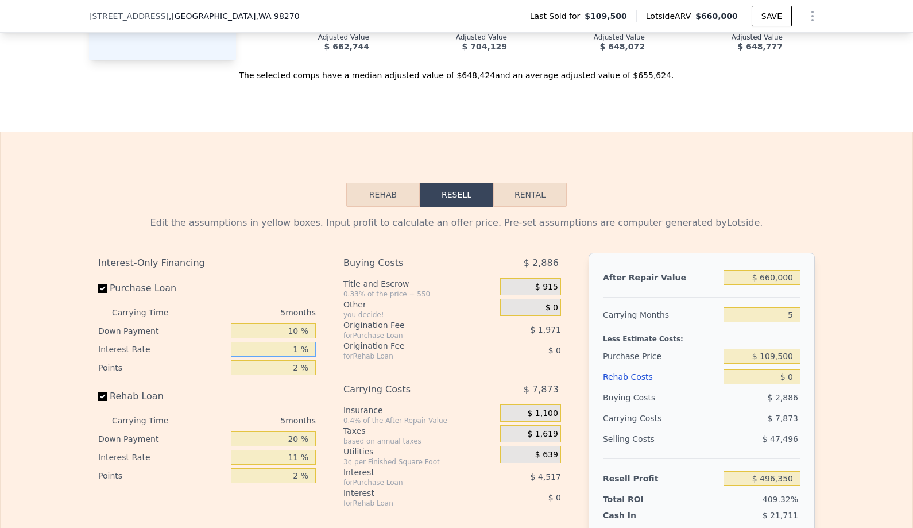
type input "10 %"
type input "$ 492,655"
type input "10 %"
type input "1 %"
type input "$ 493,640"
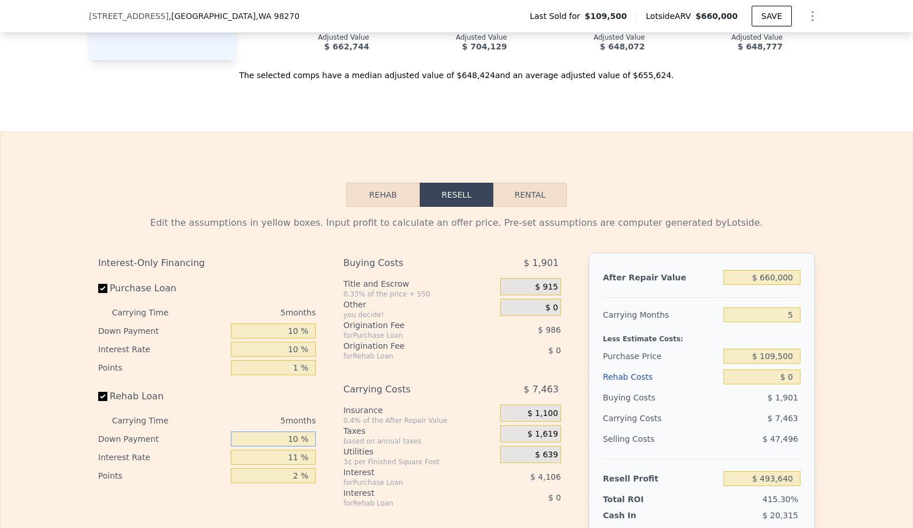
type input "10 %"
type input "1 %"
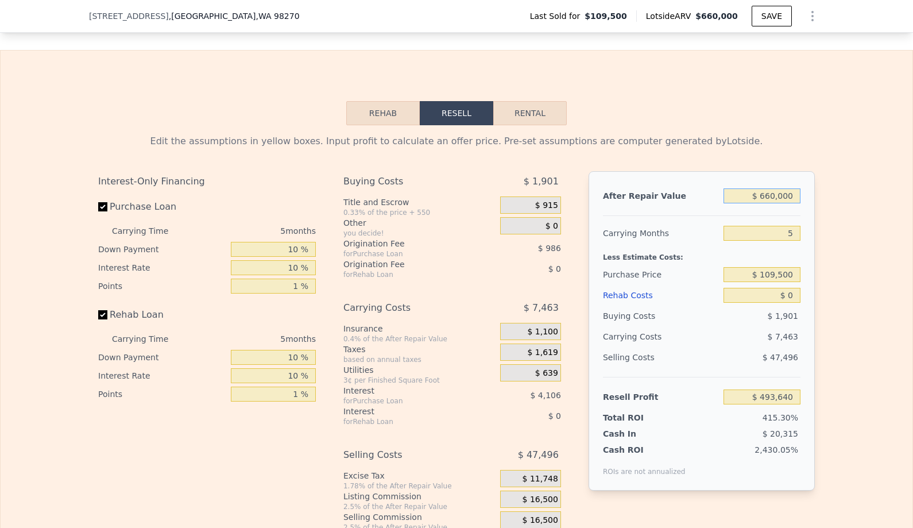
click at [782, 192] on input "$ 660,000" at bounding box center [761, 195] width 77 height 15
type input "$ 65"
type input "-$ 118,254"
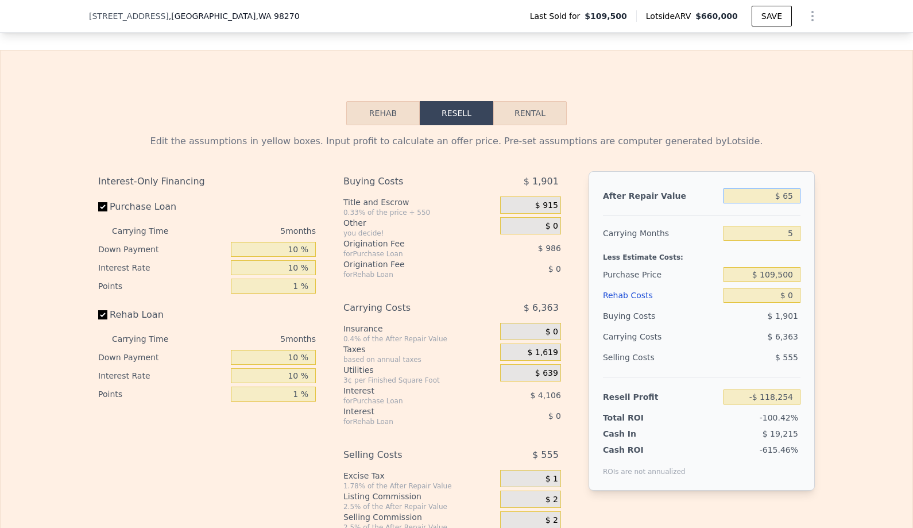
type input "$ 650"
type input "-$ 117,711"
type input "$ 6,500"
type input "-$ 112,289"
type input "$ 65,000"
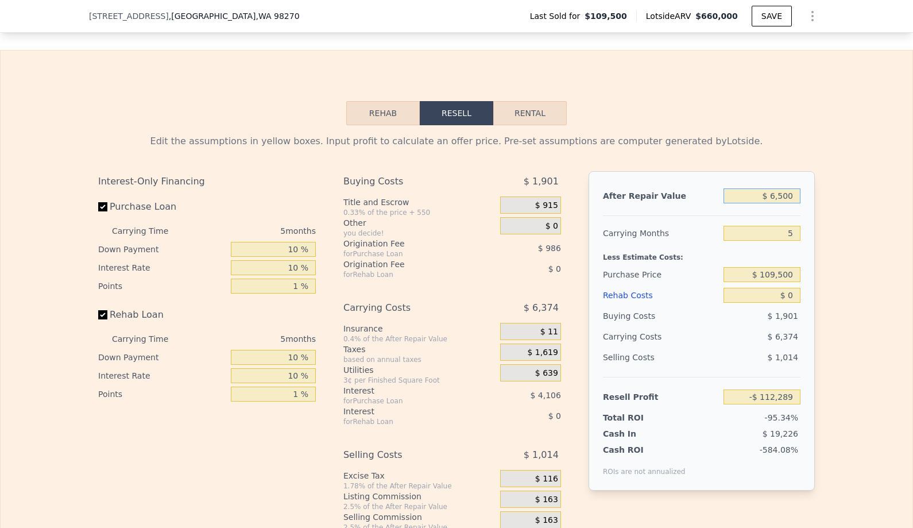
type input "-$ 58,045"
type input "$ 650,000"
type input "$ 484,368"
type input "3"
type input "$ 487,346"
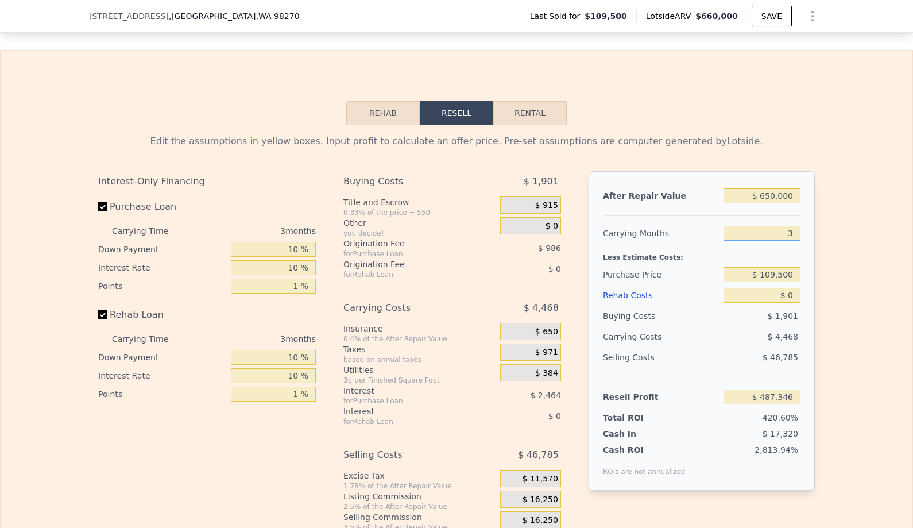
type input "3"
type input "$ 465,000"
type input "$ 119,463"
type input "$ 10"
type input "$ 119,453"
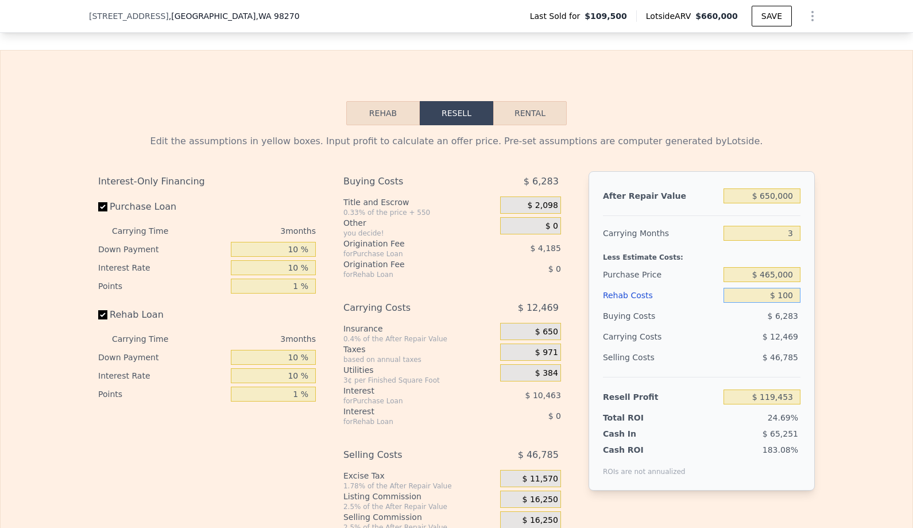
type input "$ 1,000"
type input "$ 119,359"
type input "$ 10,000"
type input "$ 109,148"
type input "$ 100,000"
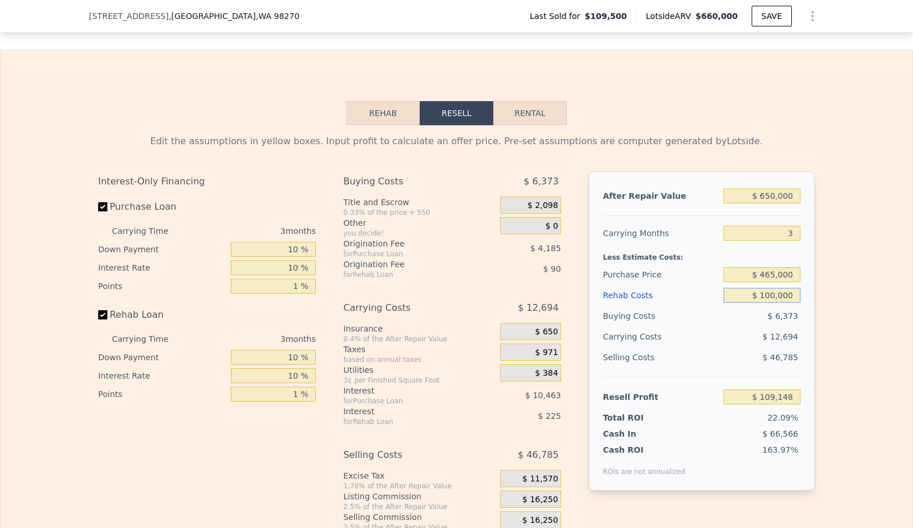
type input "$ 16,313"
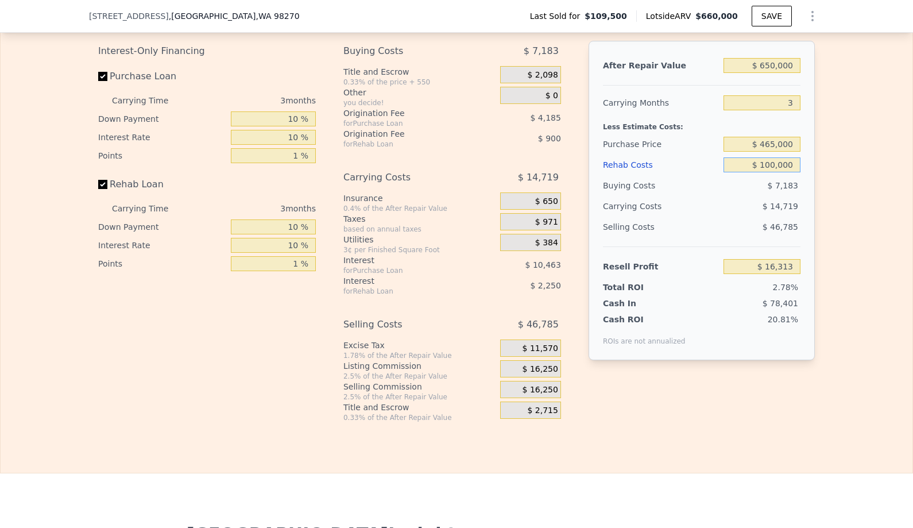
scroll to position [1709, 0]
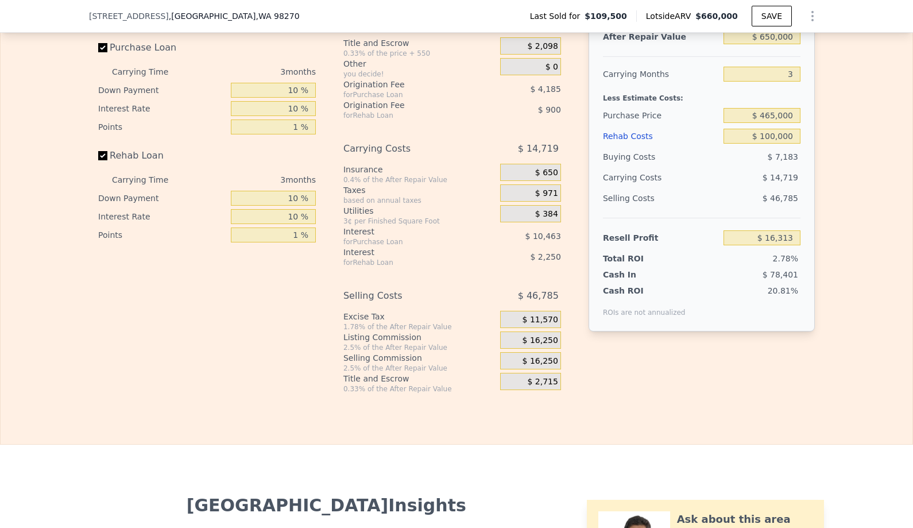
click at [553, 337] on span "$ 16,250" at bounding box center [540, 340] width 36 height 10
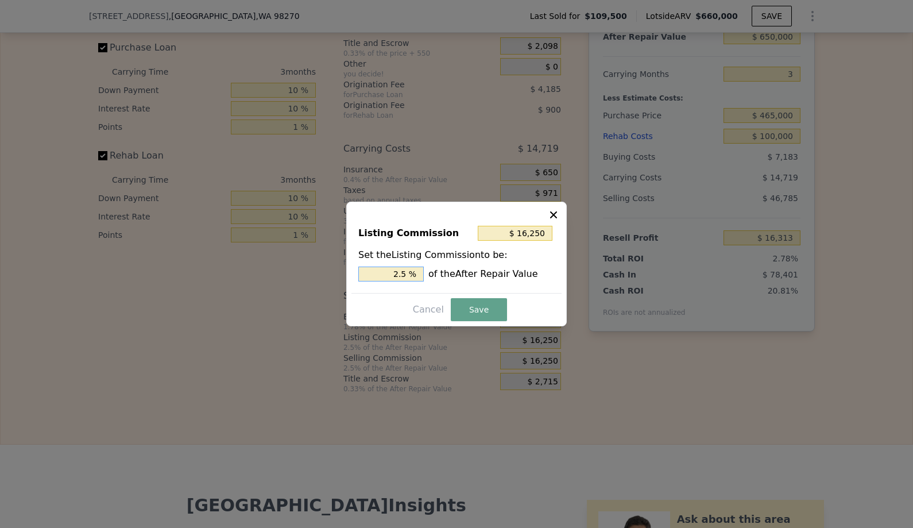
click at [404, 275] on input "2.5 %" at bounding box center [390, 273] width 65 height 15
type input "$ 6,500"
type input "1 %"
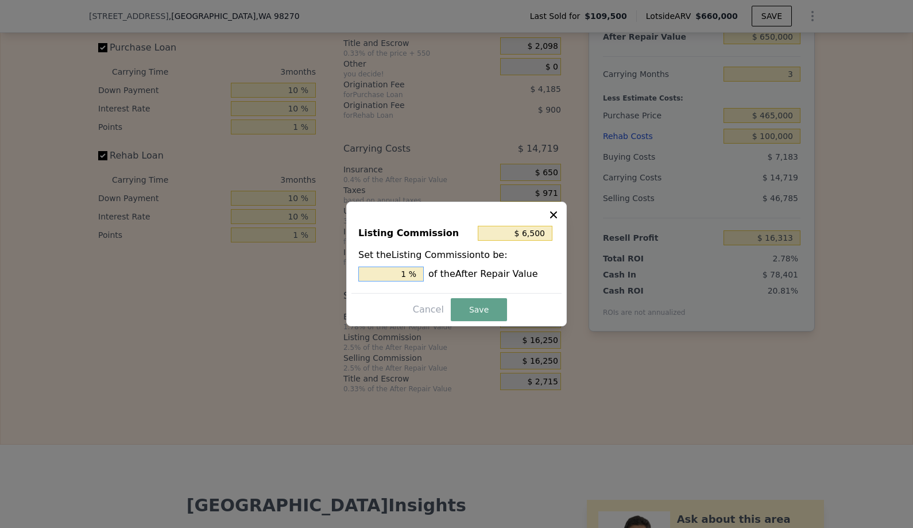
type input "$ 65,000"
type input "10 %"
type input "$ 6,500"
type input "1 %"
click at [471, 309] on button "Save" at bounding box center [479, 309] width 56 height 23
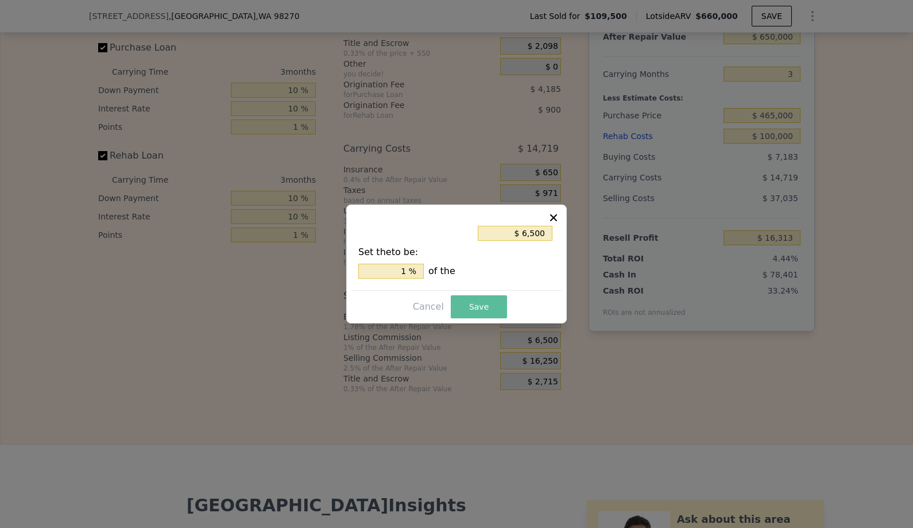
type input "$ 26,063"
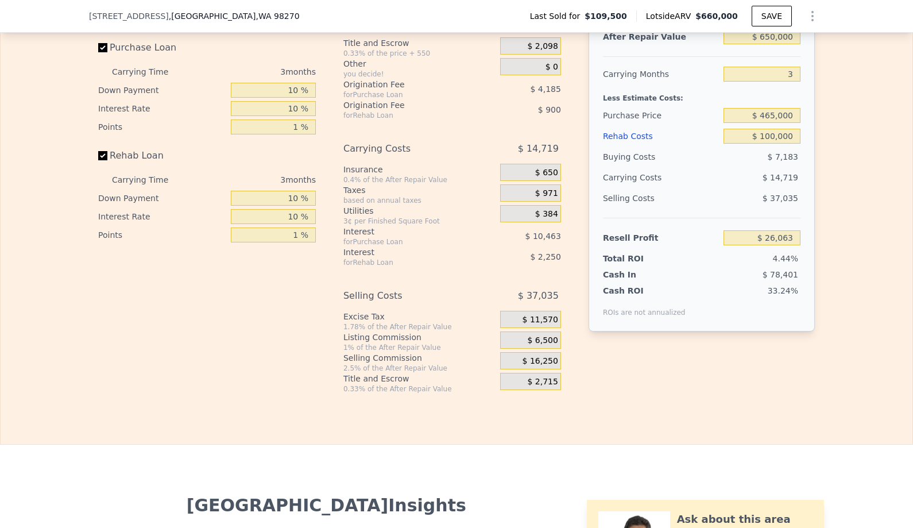
click at [650, 327] on div "After Repair Value $ 650,000 Carrying Months 3 Less Estimate Costs: Purchase Pr…" at bounding box center [701, 171] width 226 height 319
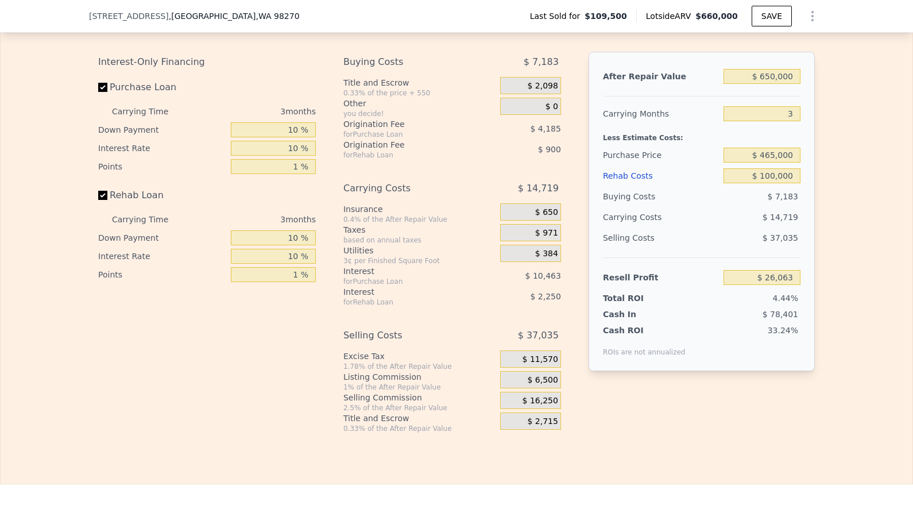
scroll to position [1652, 0]
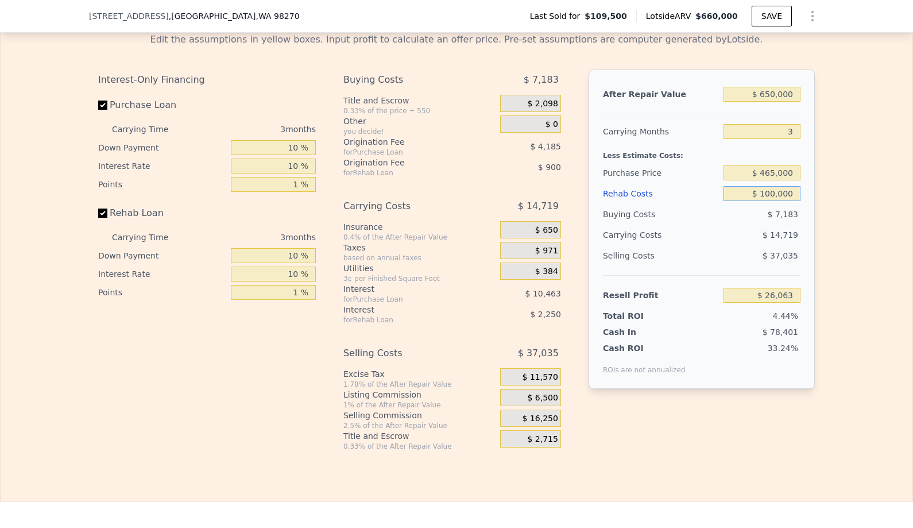
click at [777, 196] on input "$ 100,000" at bounding box center [761, 193] width 77 height 15
type input "$ 10,000"
type input "$ 118,898"
type input "$ 1,000"
type input "$ 128,180"
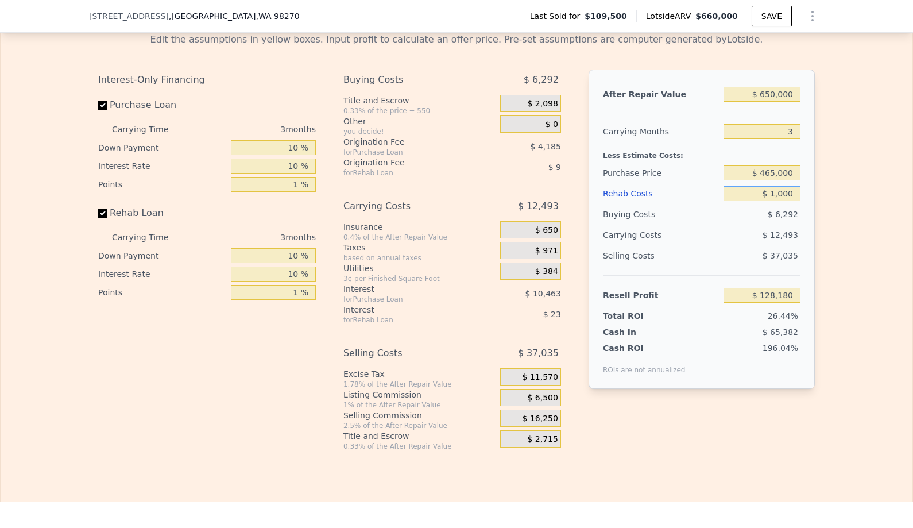
type input "$ 000"
type input "$ 129,213"
type input "$ 75,000"
type input "$ 51,849"
type input "$ 75,000"
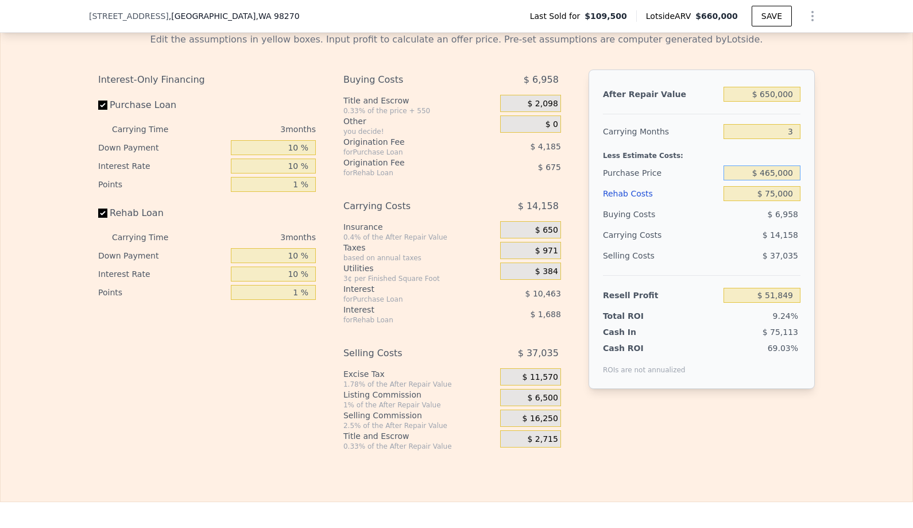
click at [771, 173] on input "$ 465,000" at bounding box center [761, 172] width 77 height 15
type input "$ 450,000"
type input "$ 67,372"
click at [859, 223] on div "Edit the assumptions in yellow boxes. Input profit to calculate an offer price.…" at bounding box center [457, 237] width 912 height 427
click at [781, 91] on input "$ 650,000" at bounding box center [761, 94] width 77 height 15
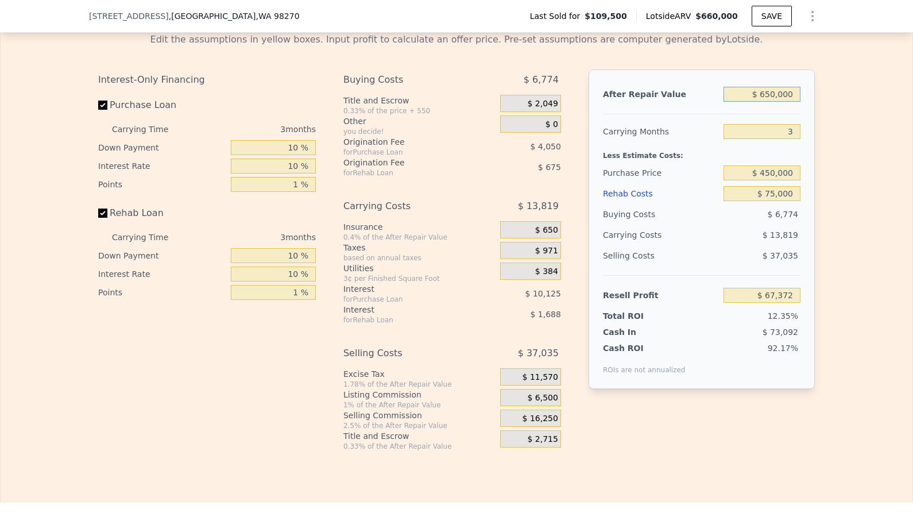
click at [781, 91] on input "$ 650,000" at bounding box center [761, 94] width 77 height 15
type input "$ 6"
type input "-$ 545,487"
type input "$ 62"
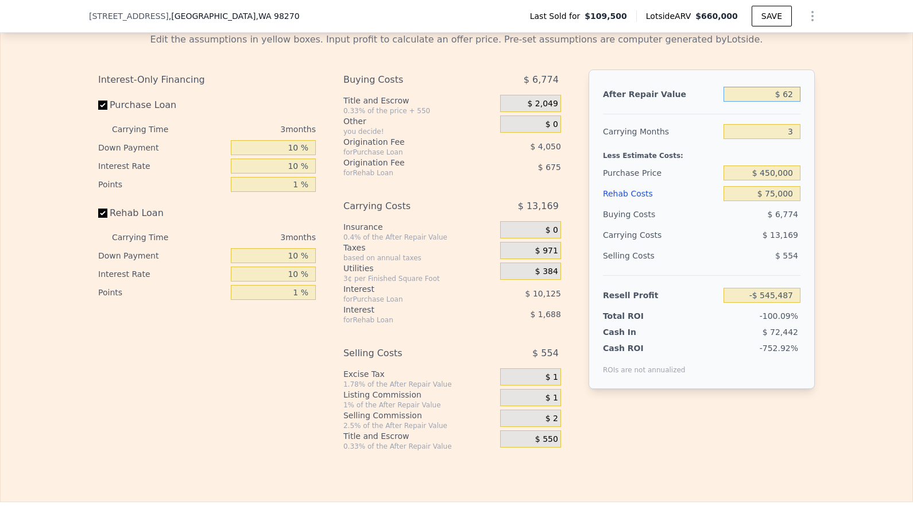
type input "-$ 545,435"
type input "$ 625"
type input "-$ 544,904"
type input "$ 6,250"
type input "-$ 539,600"
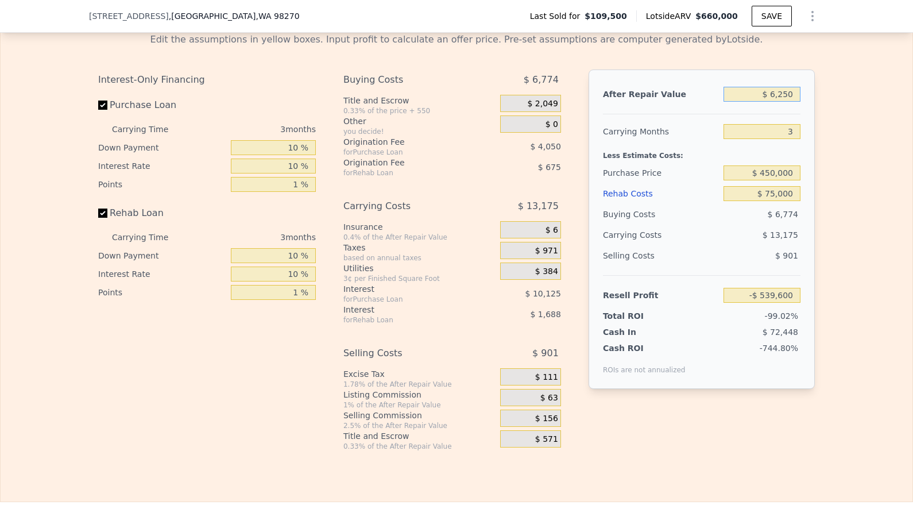
type input "$ 62,500"
type input "-$ 486,565"
type input "$ 625,000"
type input "$ 43,801"
click at [776, 196] on input "$ 75,000" at bounding box center [761, 193] width 77 height 15
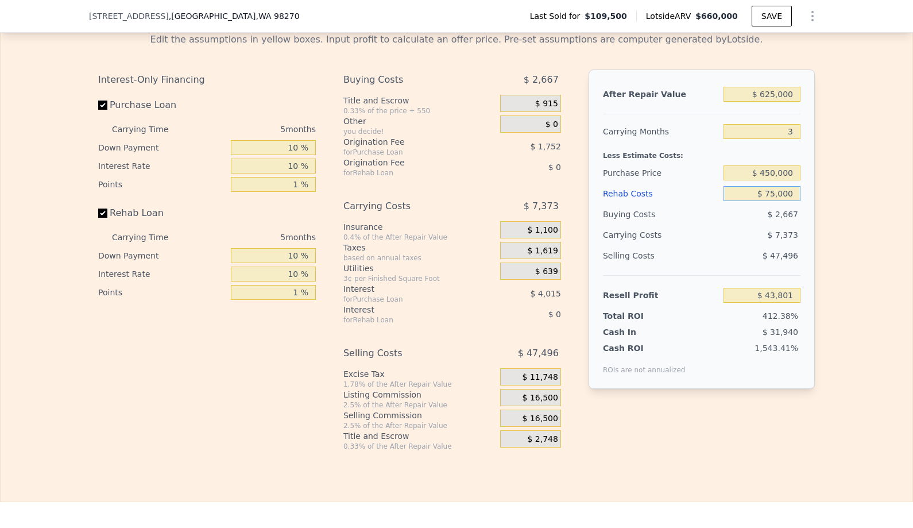
type input "$ 660,000"
type input "5"
type input "$ 0"
type input "$ 492,964"
type input "$ 10"
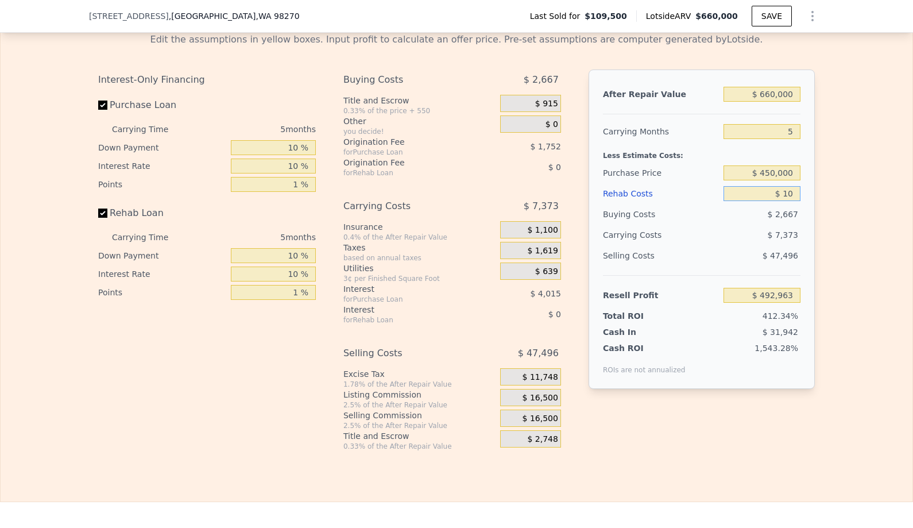
type input "$ 492,954"
type input "$ 100"
type input "$ 492,857"
type input "$ 1,000"
type input "$ 491,913"
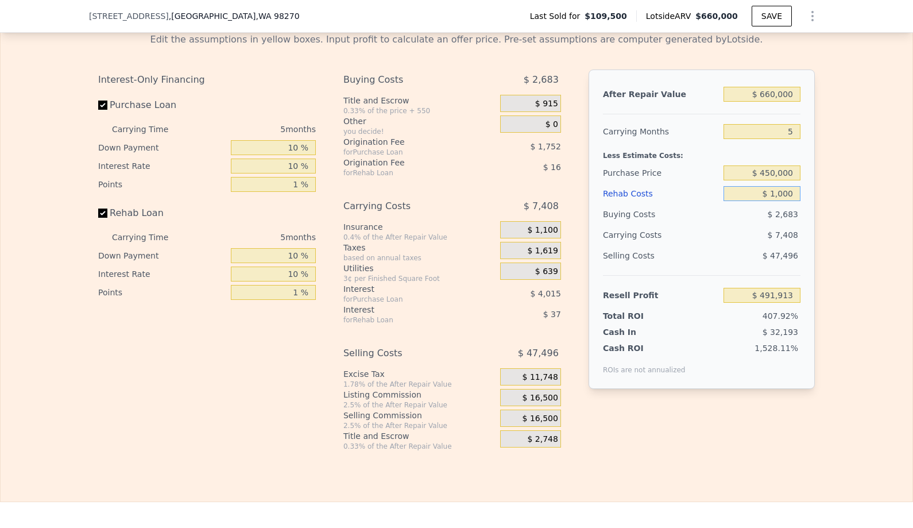
type input "$ 10,000"
type input "$ 482,439"
type input "$ 100,000"
click at [794, 176] on input "$ 450,000" at bounding box center [761, 172] width 77 height 15
type input "$ 28,132"
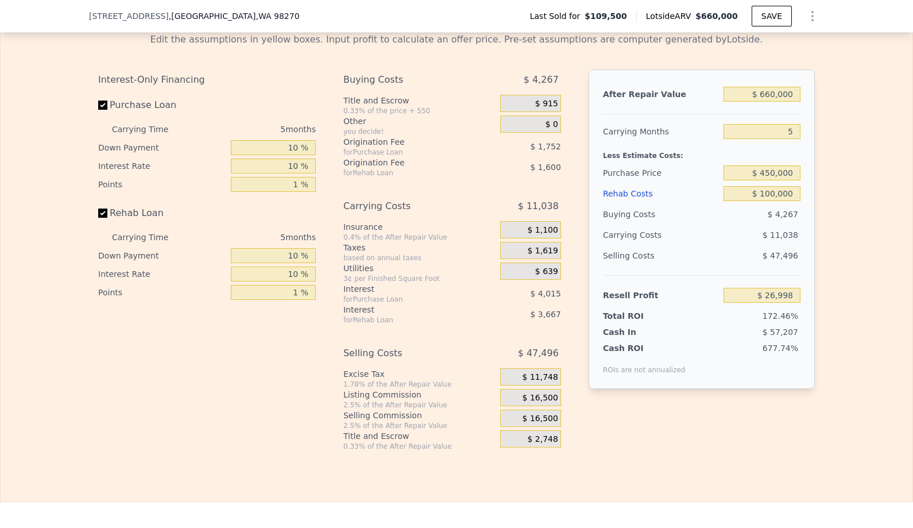
click at [840, 211] on div "Edit the assumptions in yellow boxes. Input profit to calculate an offer price.…" at bounding box center [457, 237] width 912 height 427
click at [772, 92] on input "$ 660,000" at bounding box center [761, 94] width 77 height 15
type input "$ 60,000"
type input "-$ 528,190"
type input "$ 620,000"
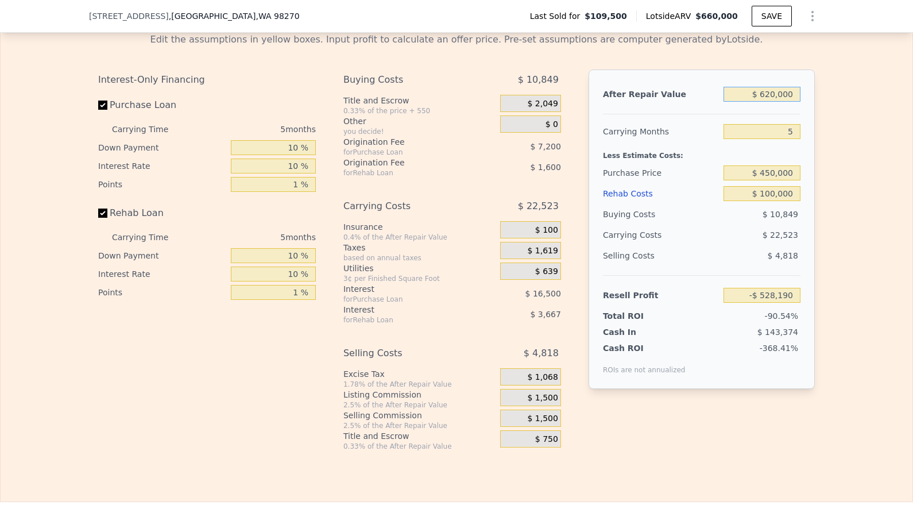
type input "-$ 8,956"
type input "$ 62,000"
type input "-$ 526,335"
type input "$ 625,000"
type input "-$ 4,320"
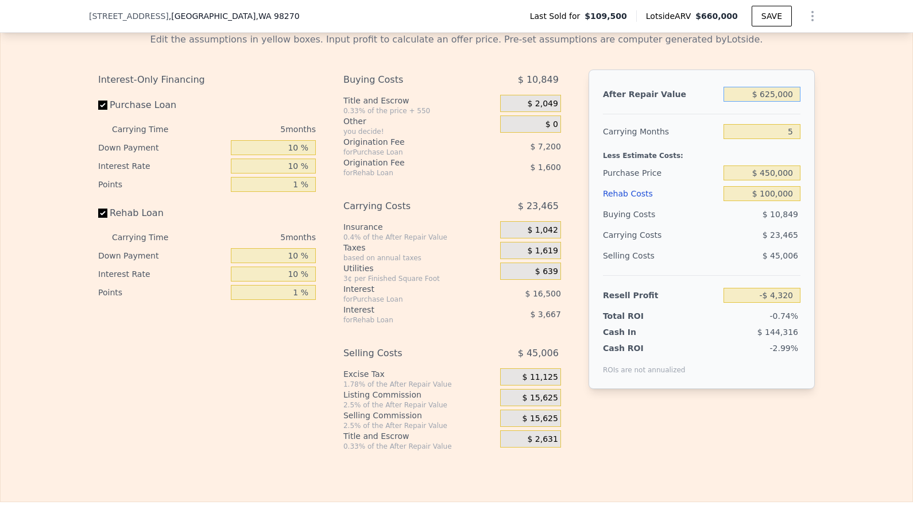
type input "$ 625,000"
click at [788, 125] on input "5" at bounding box center [761, 131] width 77 height 15
type input "3"
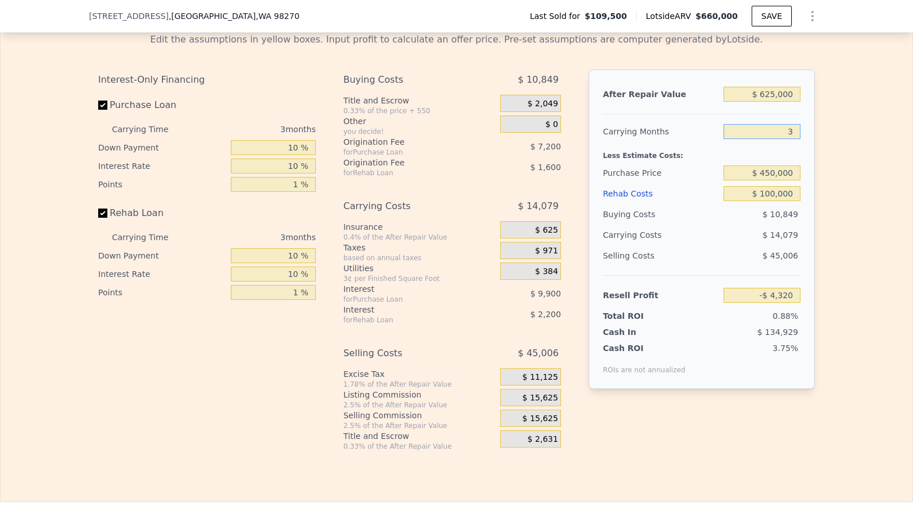
type input "$ 5,066"
type input "3"
click at [839, 159] on div "Edit the assumptions in yellow boxes. Input profit to calculate an offer price.…" at bounding box center [457, 237] width 912 height 427
click at [775, 97] on input "$ 625,000" at bounding box center [761, 94] width 77 height 15
type input "$ 62,000"
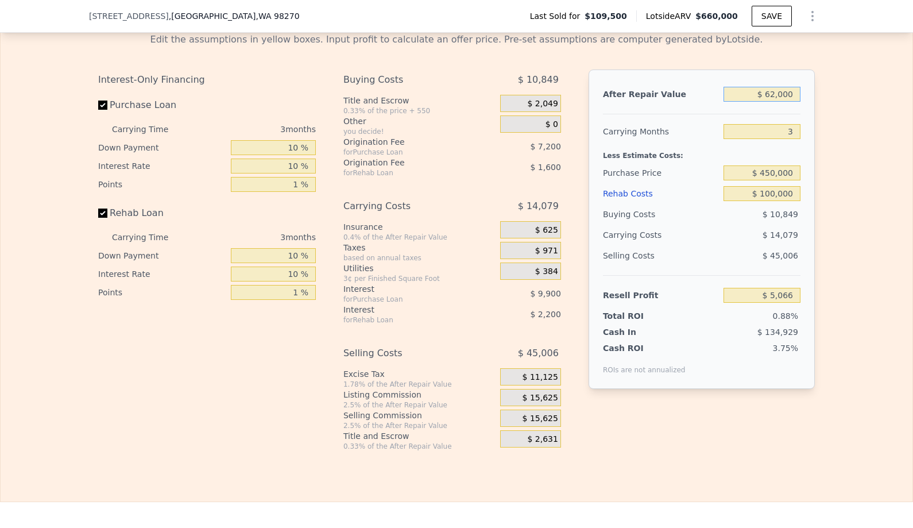
type input "-$ 517,325"
type input "$ 6,000"
type input "-$ 569,286"
type input "$ 660,000"
type input "$ 37,541"
